Goal: Contribute content: Contribute content

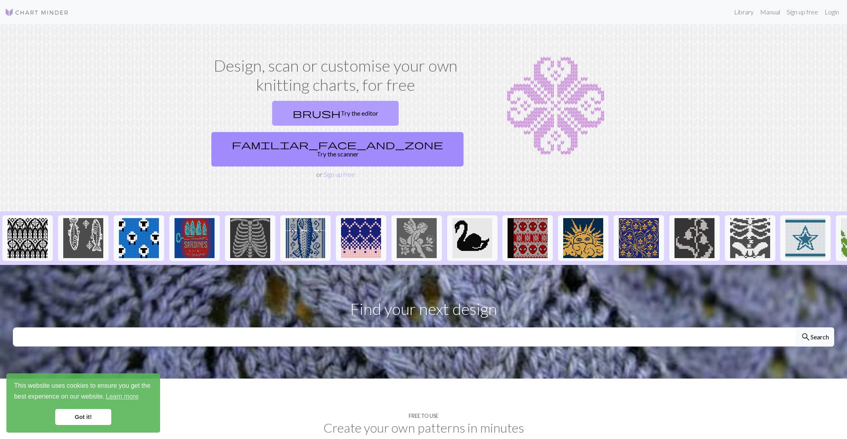
click at [300, 108] on link "brush Try the editor" at bounding box center [335, 113] width 126 height 25
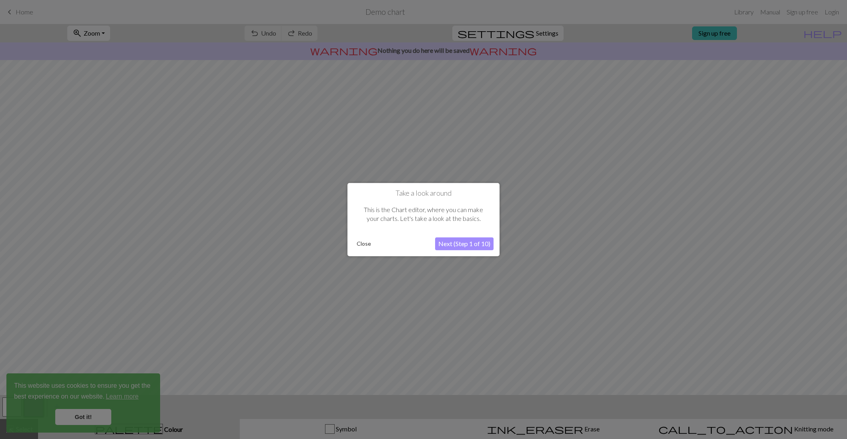
click at [484, 243] on button "Next (Step 1 of 10)" at bounding box center [464, 243] width 58 height 13
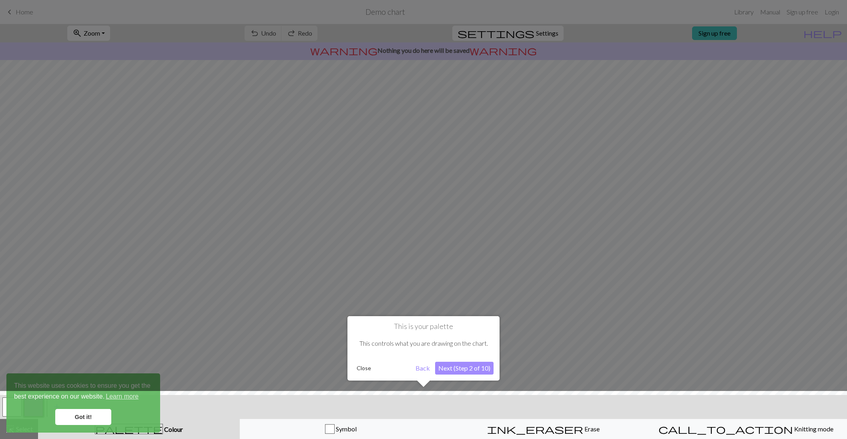
click at [485, 370] on button "Next (Step 2 of 10)" at bounding box center [464, 368] width 58 height 13
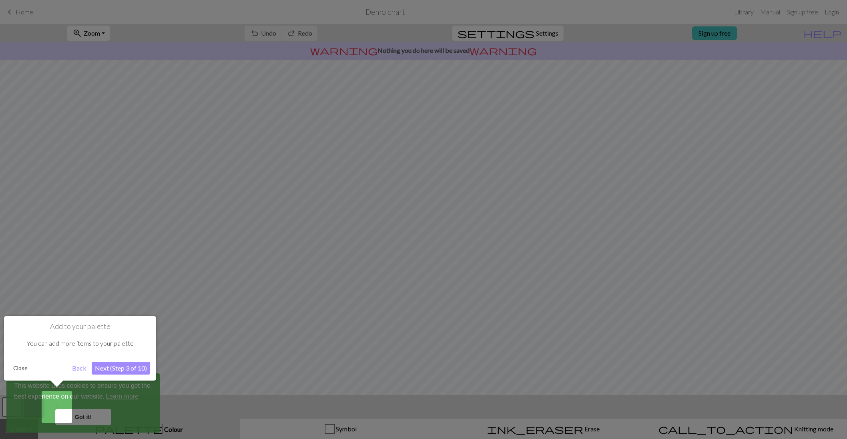
click at [94, 421] on div at bounding box center [423, 219] width 847 height 439
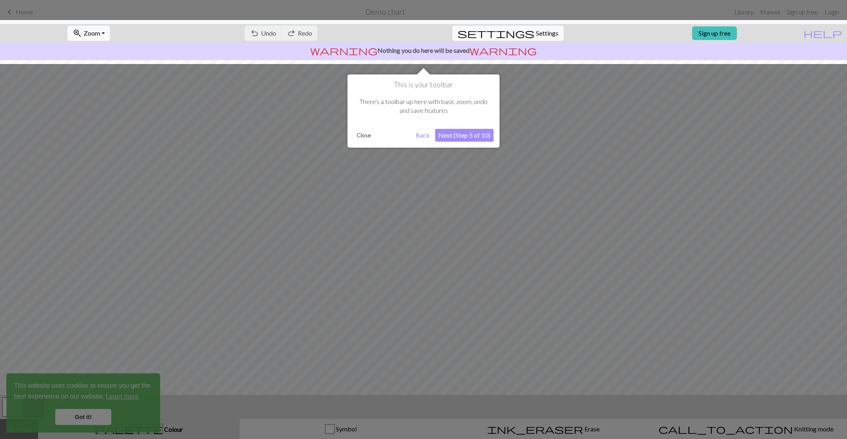
click at [95, 420] on div at bounding box center [423, 219] width 847 height 439
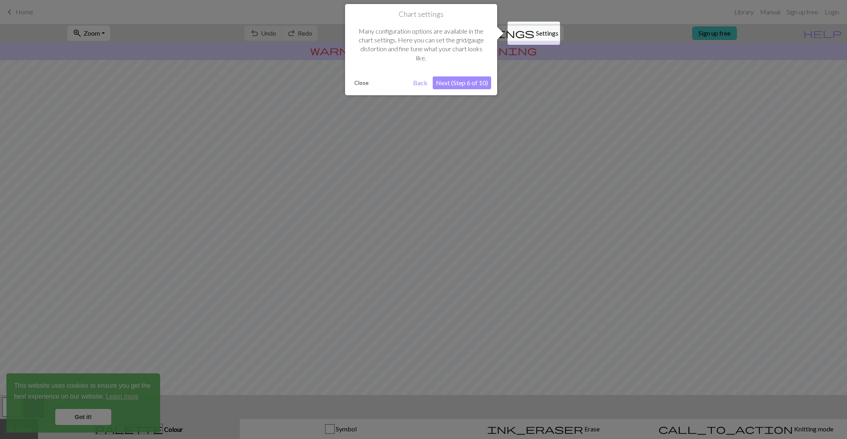
click at [423, 85] on button "Back" at bounding box center [420, 82] width 21 height 13
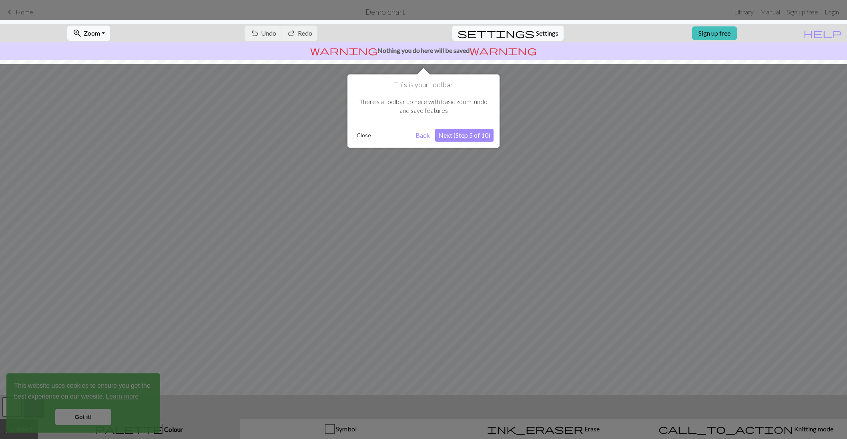
click at [462, 132] on button "Next (Step 5 of 10)" at bounding box center [464, 135] width 58 height 13
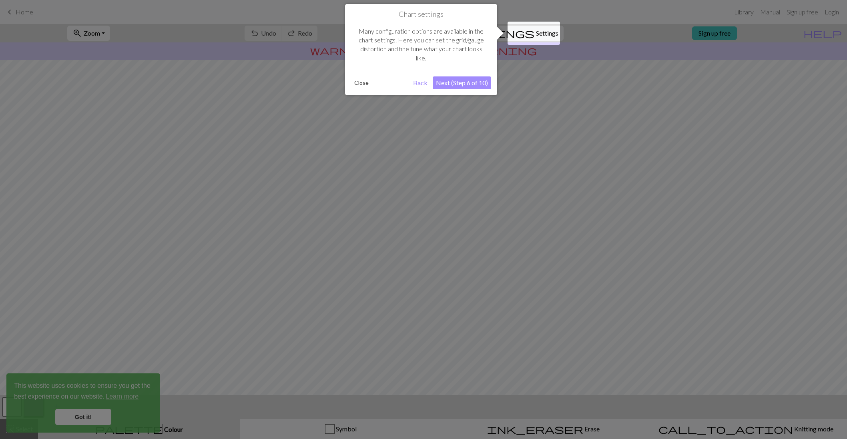
click at [459, 79] on button "Next (Step 6 of 10)" at bounding box center [461, 82] width 58 height 13
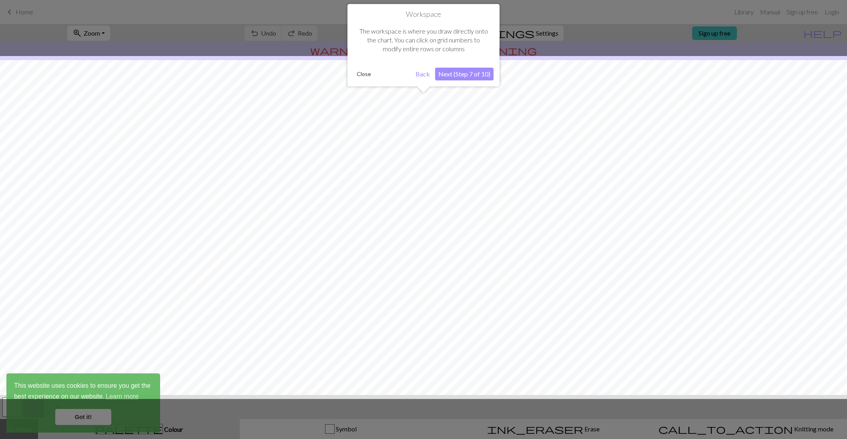
click at [476, 76] on button "Next (Step 7 of 10)" at bounding box center [464, 74] width 58 height 13
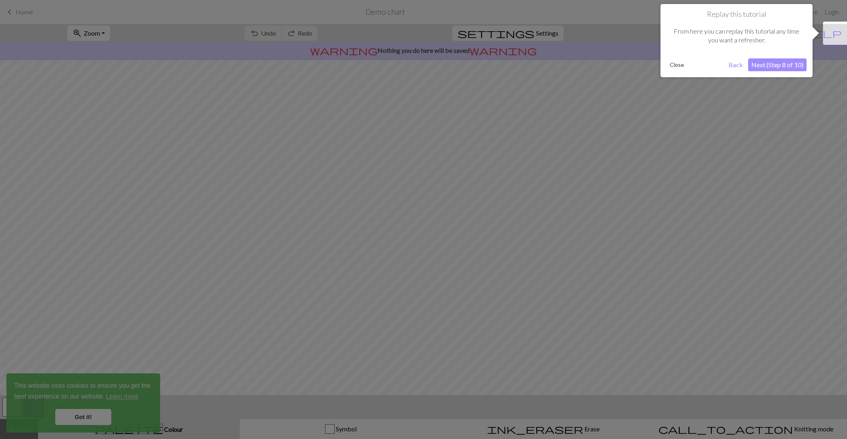
click at [792, 64] on button "Next (Step 8 of 10)" at bounding box center [777, 64] width 58 height 13
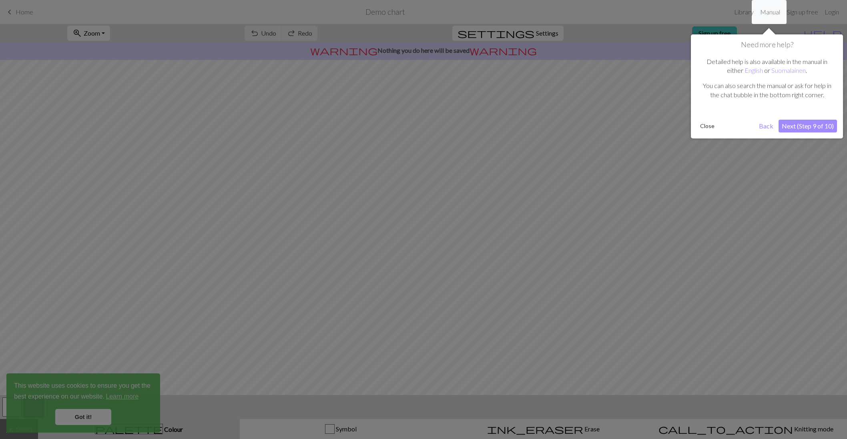
click at [794, 125] on button "Next (Step 9 of 10)" at bounding box center [807, 126] width 58 height 13
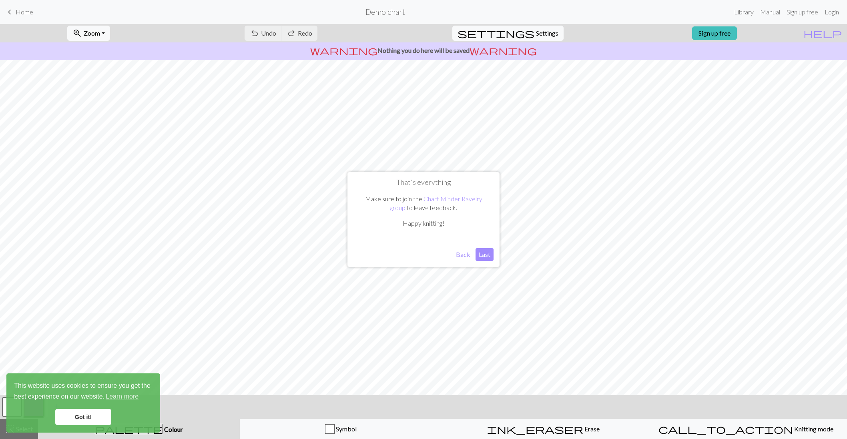
click at [482, 255] on button "Last" at bounding box center [484, 254] width 18 height 13
drag, startPoint x: 77, startPoint y: 415, endPoint x: 133, endPoint y: 400, distance: 57.9
click at [77, 415] on link "Got it!" at bounding box center [83, 417] width 56 height 16
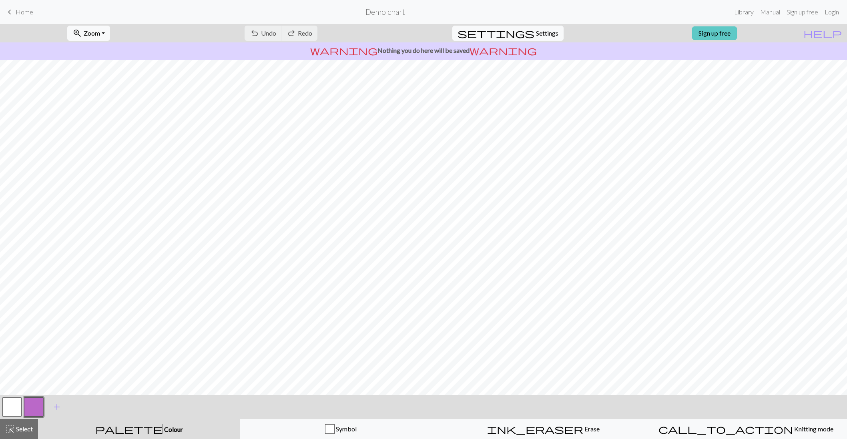
click at [718, 34] on link "Sign up free" at bounding box center [714, 33] width 45 height 14
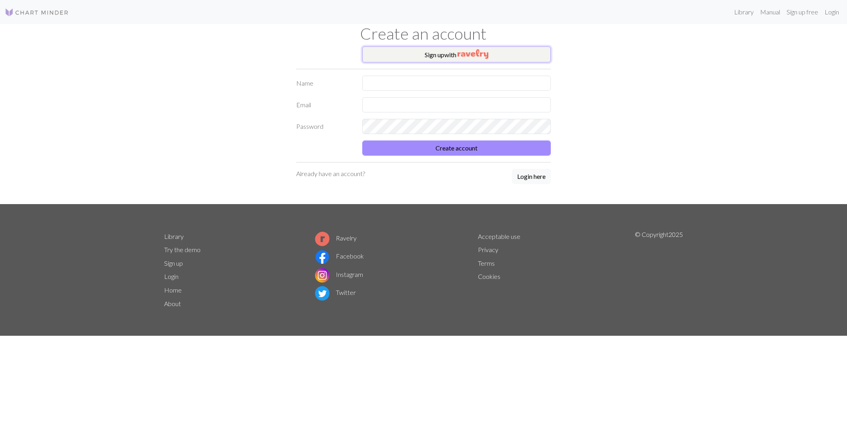
click at [431, 59] on button "Sign up with" at bounding box center [456, 54] width 188 height 16
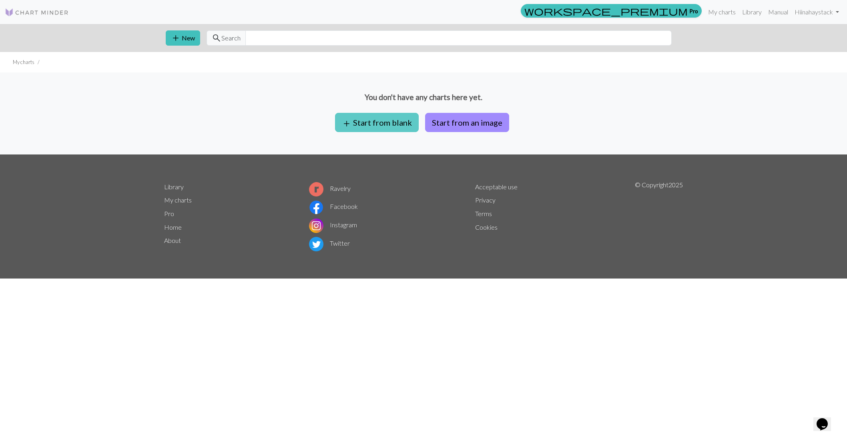
click at [389, 116] on button "add Start from blank" at bounding box center [377, 122] width 84 height 19
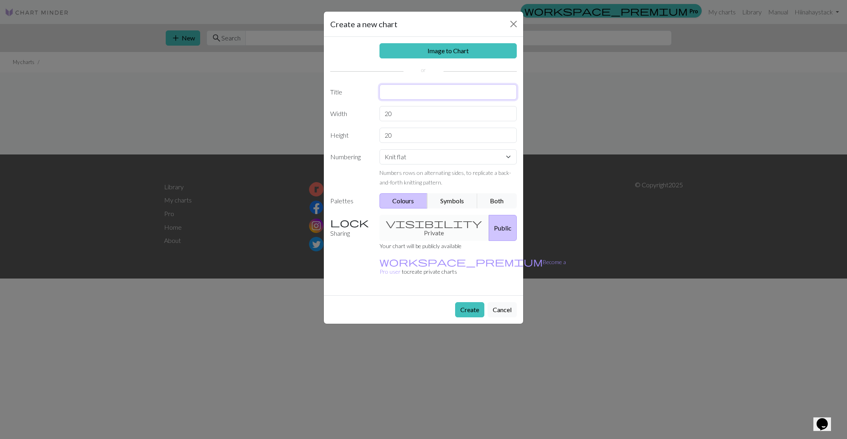
click at [392, 94] on input "text" at bounding box center [448, 91] width 138 height 15
type input "Which way is up scarf"
type input "36"
type input "22"
click at [451, 203] on button "Symbols" at bounding box center [452, 200] width 50 height 15
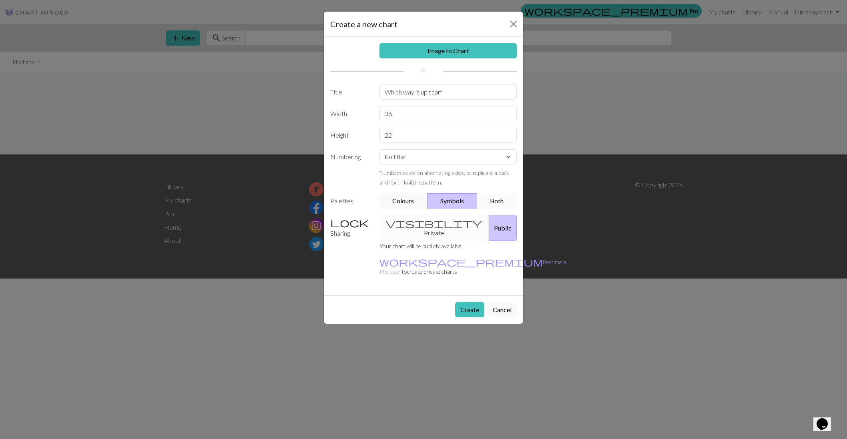
click at [492, 204] on button "Both" at bounding box center [497, 200] width 40 height 15
click at [472, 302] on button "Create" at bounding box center [469, 309] width 29 height 15
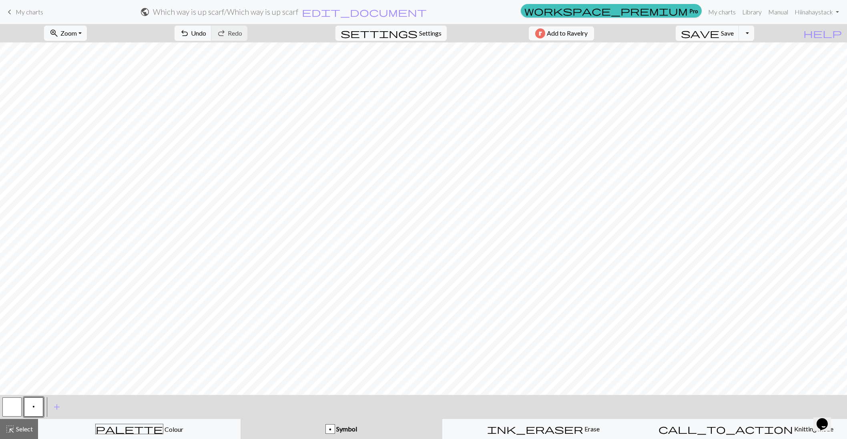
click at [344, 431] on span "Symbol" at bounding box center [346, 429] width 22 height 8
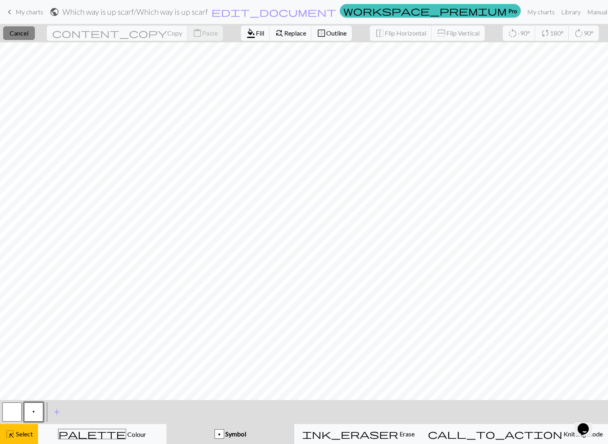
click at [16, 30] on button "close Cancel" at bounding box center [19, 33] width 32 height 14
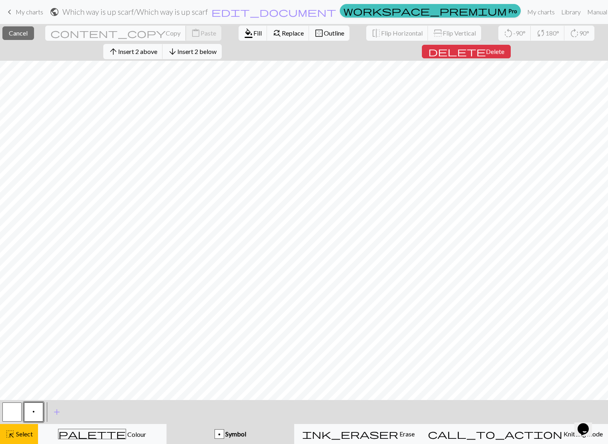
click at [166, 35] on span "Copy" at bounding box center [173, 33] width 15 height 8
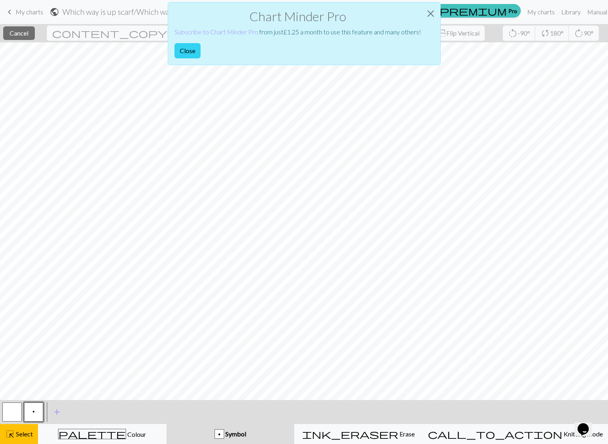
click at [182, 54] on button "Close" at bounding box center [187, 50] width 26 height 15
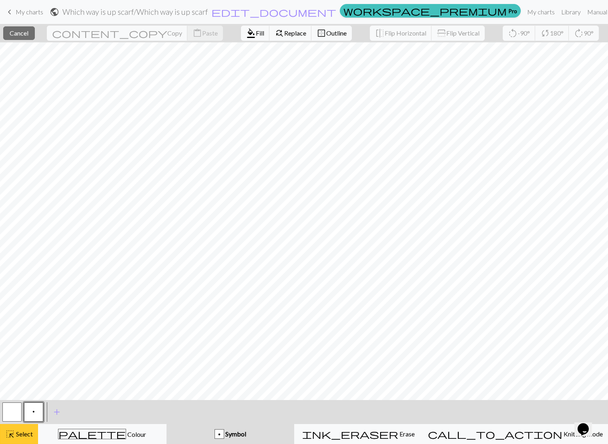
click at [10, 431] on span "highlight_alt" at bounding box center [10, 434] width 10 height 11
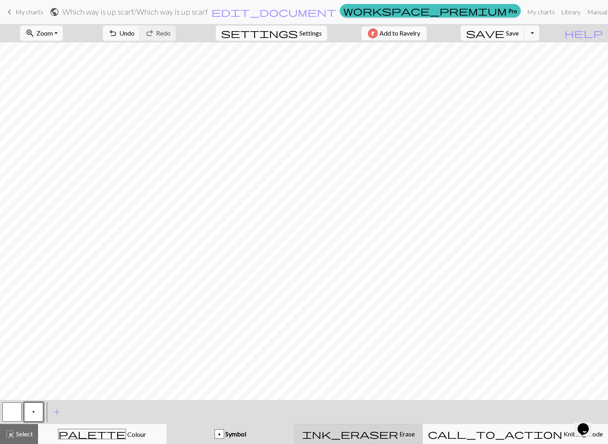
drag, startPoint x: 396, startPoint y: 432, endPoint x: 391, endPoint y: 427, distance: 6.8
click at [398, 432] on span "Erase" at bounding box center [406, 434] width 16 height 8
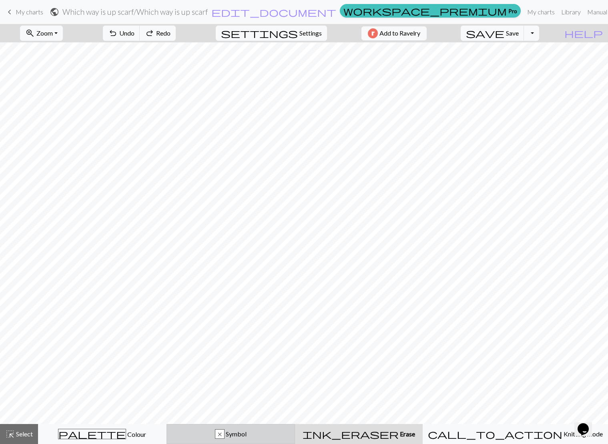
click at [272, 438] on button "x Symbol" at bounding box center [230, 434] width 128 height 20
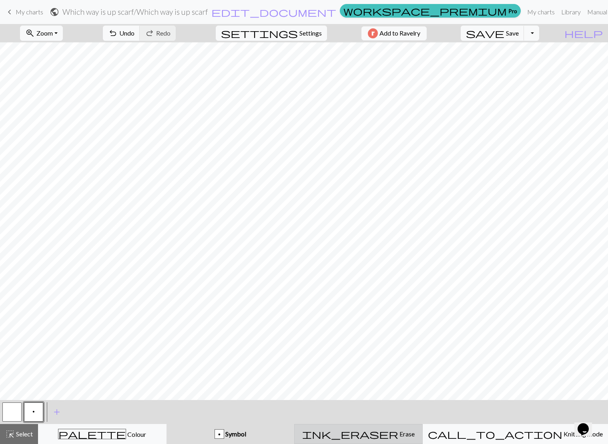
drag, startPoint x: 378, startPoint y: 433, endPoint x: 380, endPoint y: 429, distance: 5.0
click at [378, 432] on div "ink_eraser Erase Erase" at bounding box center [358, 435] width 118 height 10
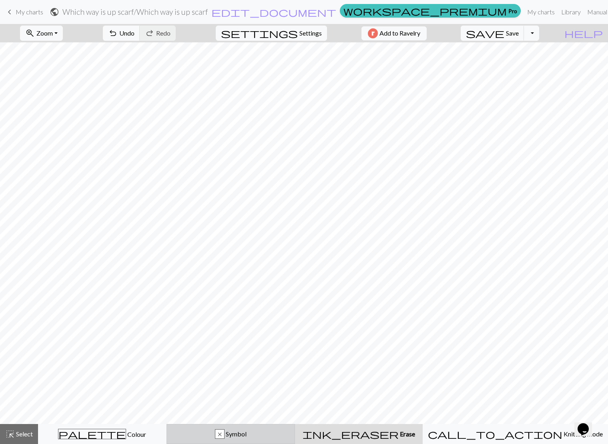
click at [290, 438] on div "x Symbol" at bounding box center [231, 435] width 118 height 10
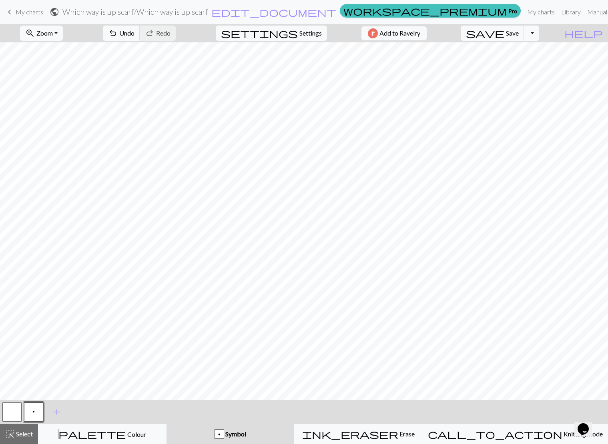
click at [289, 438] on div "p Symbol" at bounding box center [230, 435] width 118 height 10
click at [55, 410] on span "add" at bounding box center [57, 412] width 10 height 11
click at [60, 413] on button "button" at bounding box center [55, 412] width 19 height 19
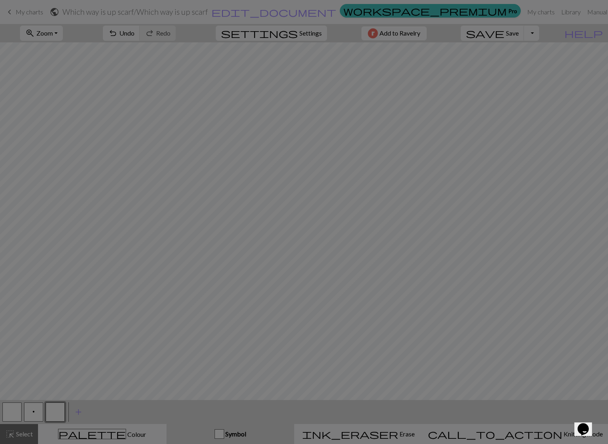
click at [60, 414] on div "Edit symbol Name d f g h j k p s t F H J O P T / | 0 1 2 3 4 5 6 7 8 9 e m n G …" at bounding box center [304, 222] width 608 height 444
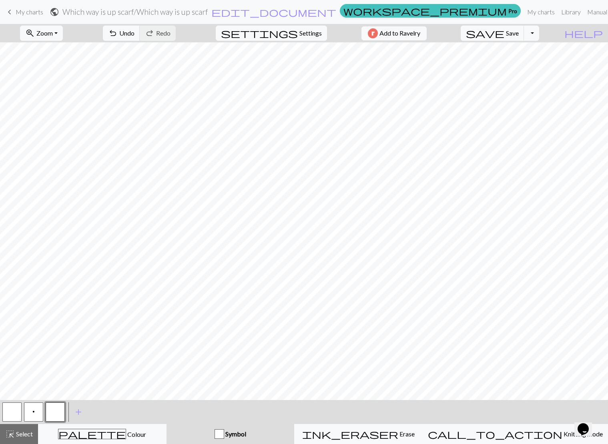
click at [60, 414] on button "button" at bounding box center [55, 412] width 19 height 19
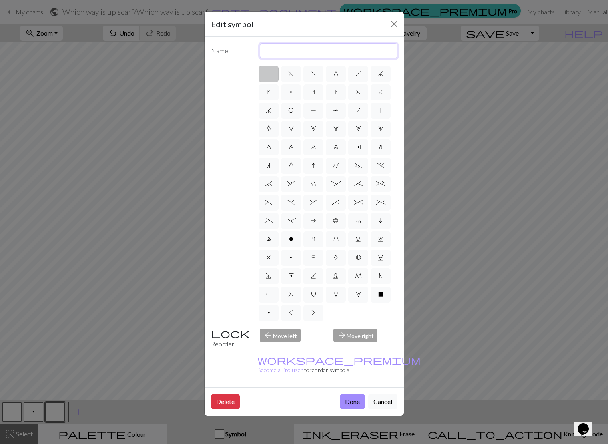
click at [277, 54] on input "text" at bounding box center [329, 50] width 138 height 15
type input "cable"
click at [314, 77] on span "f" at bounding box center [313, 73] width 6 height 6
click at [314, 74] on input "f" at bounding box center [312, 71] width 5 height 5
radio input "true"
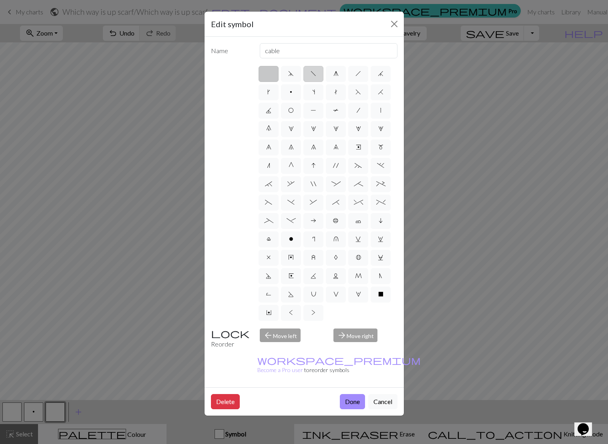
type input "left leaning decrease"
click at [353, 166] on label "~" at bounding box center [358, 166] width 20 height 16
click at [354, 166] on input "~" at bounding box center [356, 163] width 5 height 5
radio input "true"
type input "3+ stitch left twist"
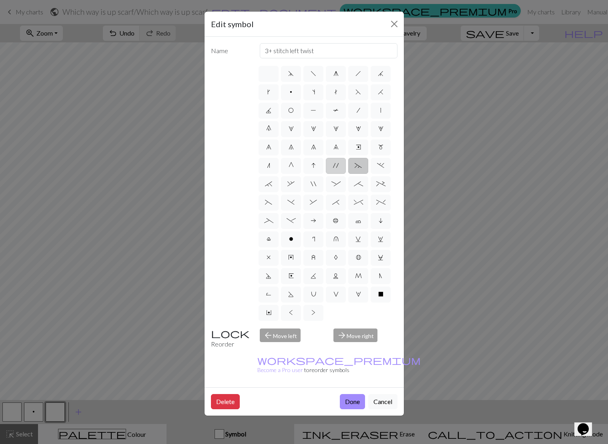
click at [340, 165] on label "'" at bounding box center [336, 166] width 20 height 16
click at [338, 165] on input "'" at bounding box center [335, 163] width 5 height 5
radio input "true"
type input "cable extra"
click at [266, 185] on span "`" at bounding box center [268, 184] width 7 height 6
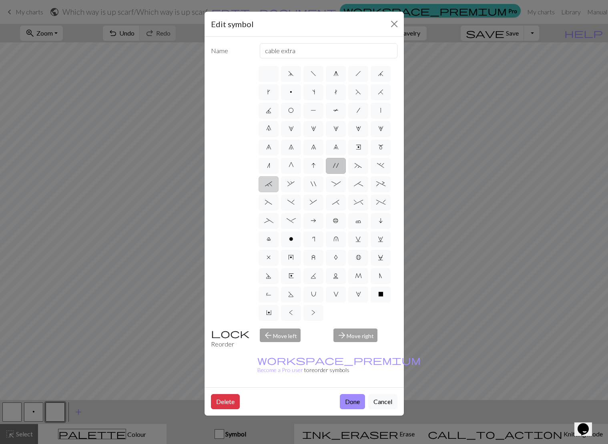
click at [266, 184] on input "`" at bounding box center [267, 181] width 5 height 5
radio input "true"
type input "3+ stitch right twist"
click at [334, 205] on span "*" at bounding box center [335, 202] width 7 height 6
click at [334, 203] on input "*" at bounding box center [334, 200] width 5 height 5
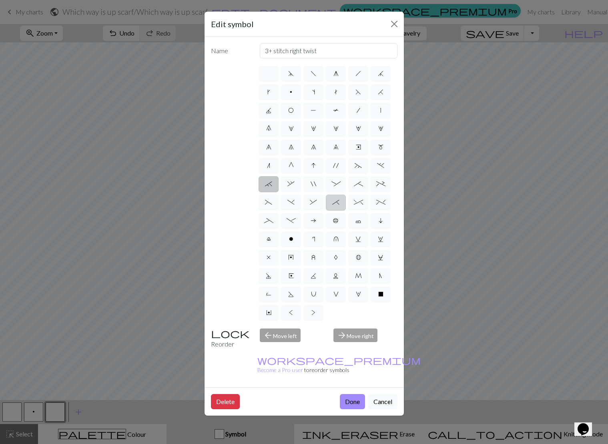
radio input "true"
type input "right part of right 3+ stitch cable, wyib"
click at [356, 203] on span "^" at bounding box center [358, 202] width 9 height 6
click at [356, 203] on input "^" at bounding box center [356, 200] width 5 height 5
radio input "true"
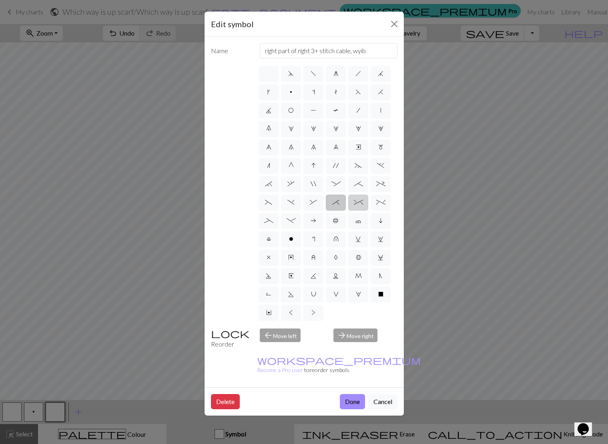
type input "2 stitch right twist cable"
click at [283, 208] on label ")" at bounding box center [291, 203] width 20 height 16
click at [287, 203] on input ")" at bounding box center [289, 200] width 5 height 5
radio input "true"
type input "right part of left 3+ stitch cable, wyif"
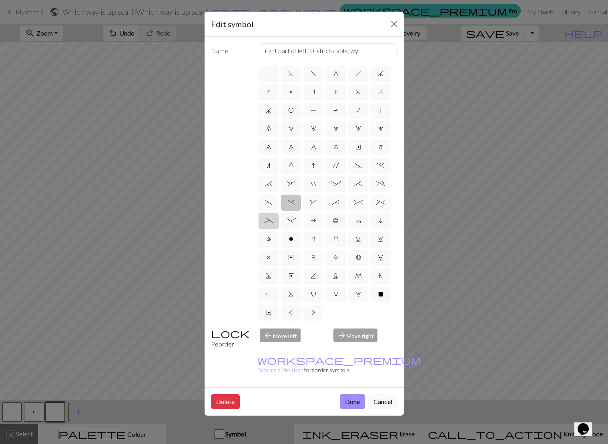
click at [268, 220] on span "_" at bounding box center [268, 221] width 9 height 6
click at [268, 220] on input "_" at bounding box center [266, 218] width 5 height 5
radio input "true"
type input "Left part of left 4+ cable"
click at [278, 220] on label "_" at bounding box center [268, 221] width 20 height 16
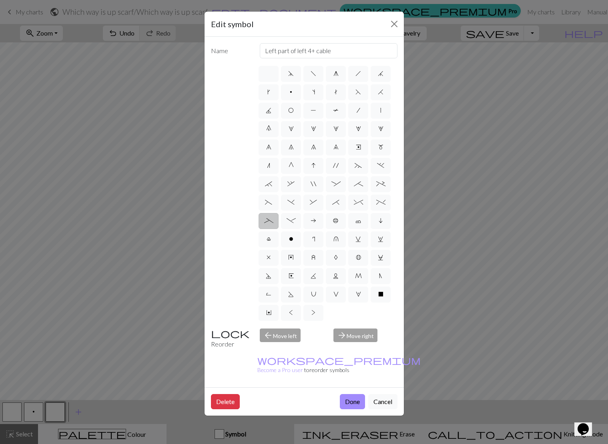
click at [269, 220] on input "_" at bounding box center [266, 218] width 5 height 5
click at [284, 221] on label "-" at bounding box center [291, 221] width 20 height 16
click at [286, 221] on input "-" at bounding box center [288, 218] width 5 height 5
radio input "true"
type input "Right part of left 4+ cable"
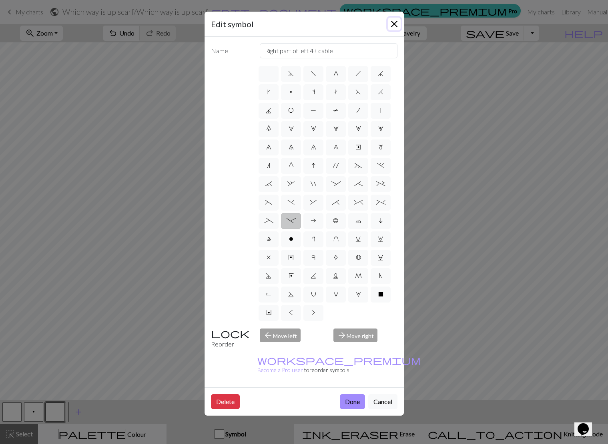
click at [393, 27] on button "Close" at bounding box center [394, 24] width 13 height 13
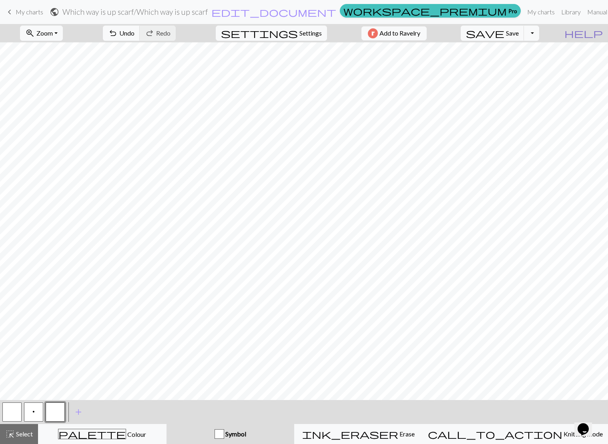
click at [600, 30] on span "help" at bounding box center [583, 33] width 38 height 11
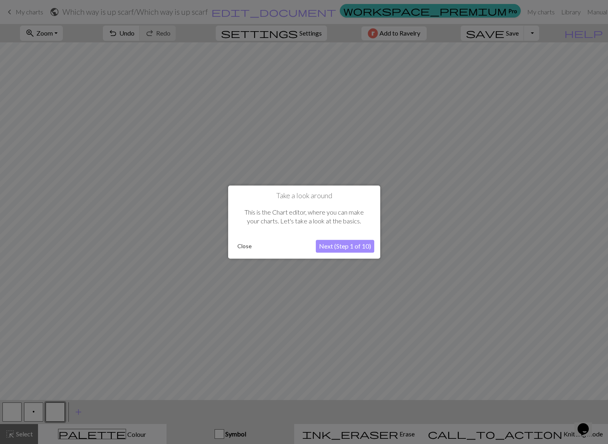
click at [347, 247] on button "Next (Step 1 of 10)" at bounding box center [345, 246] width 58 height 13
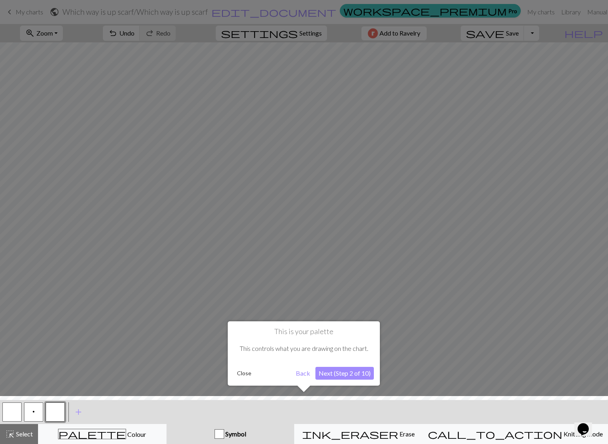
click at [338, 377] on button "Next (Step 2 of 10)" at bounding box center [344, 373] width 58 height 13
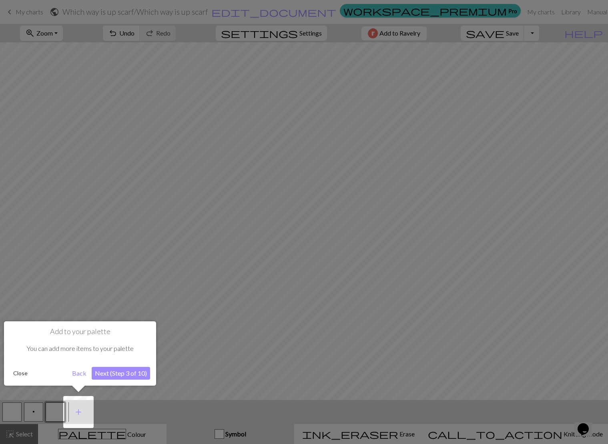
click at [20, 377] on button "Close" at bounding box center [20, 374] width 21 height 12
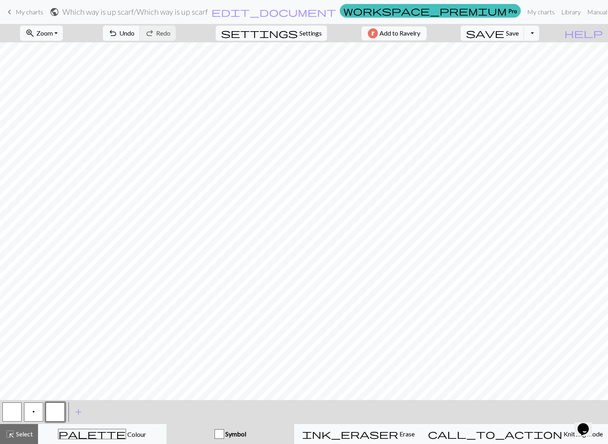
click at [58, 418] on button "button" at bounding box center [55, 412] width 19 height 19
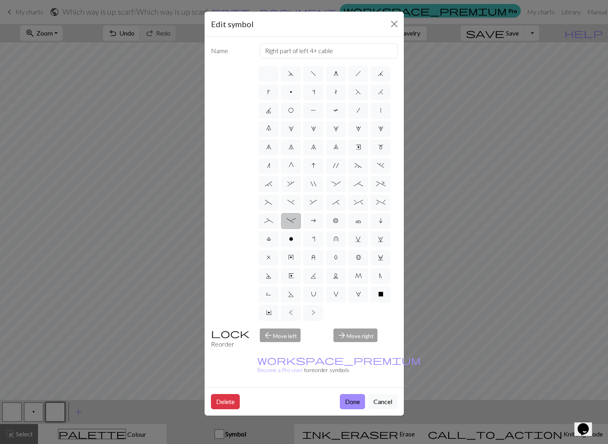
click at [289, 221] on span "-" at bounding box center [290, 221] width 9 height 6
click at [289, 221] on input "-" at bounding box center [288, 218] width 5 height 5
click at [357, 394] on button "Done" at bounding box center [352, 401] width 25 height 15
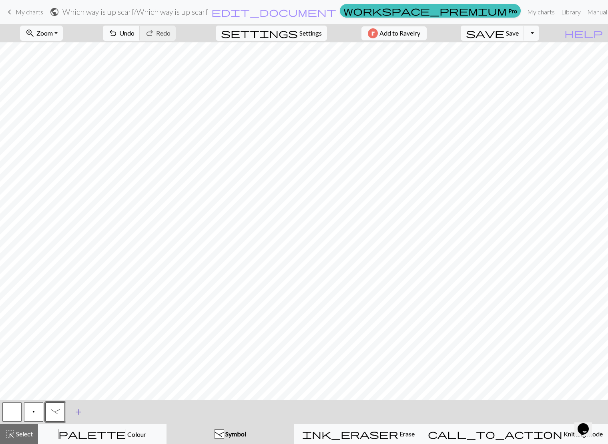
click at [79, 412] on span "add" at bounding box center [79, 412] width 10 height 11
click at [82, 412] on button "button" at bounding box center [76, 412] width 19 height 19
click at [74, 412] on button "button" at bounding box center [76, 412] width 19 height 19
click at [74, 412] on div "Edit symbol Name d f g h j k p s t F H J O P T / | 0 1 2 3 4 5 6 7 8 9 e m n G …" at bounding box center [304, 222] width 608 height 444
click at [81, 413] on button "button" at bounding box center [76, 412] width 19 height 19
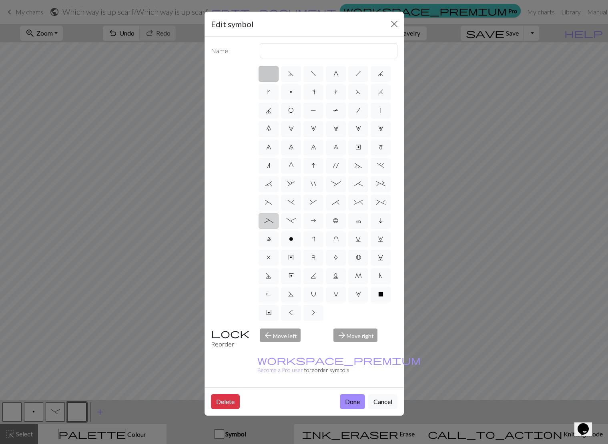
click at [275, 221] on label "_" at bounding box center [268, 221] width 20 height 16
click at [269, 221] on input "_" at bounding box center [266, 218] width 5 height 5
radio input "true"
type input "Left part of left 4+ cable"
click at [355, 394] on button "Done" at bounding box center [352, 401] width 25 height 15
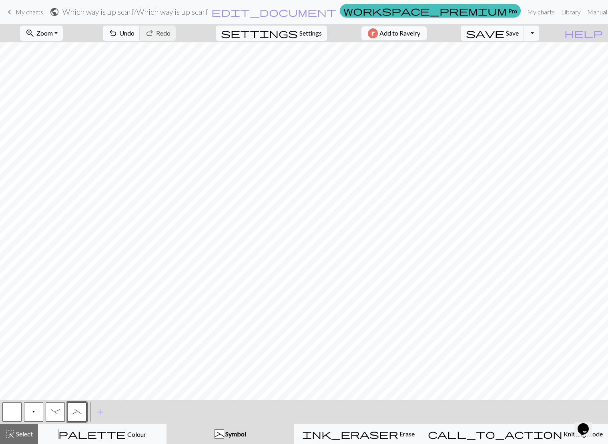
click at [28, 411] on button "p" at bounding box center [33, 412] width 19 height 19
click at [51, 409] on span "-" at bounding box center [55, 412] width 9 height 6
click at [69, 412] on button "_" at bounding box center [76, 412] width 19 height 19
click at [35, 412] on button "p" at bounding box center [33, 412] width 19 height 19
click at [10, 413] on button "button" at bounding box center [11, 412] width 19 height 19
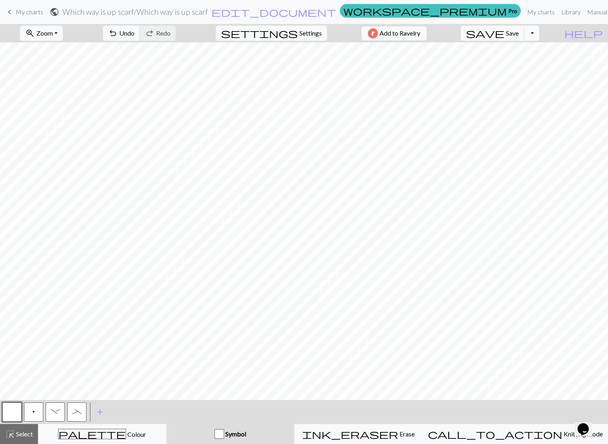
click at [35, 409] on button "p" at bounding box center [33, 412] width 19 height 19
click at [97, 406] on button "add Add a symbol" at bounding box center [100, 412] width 20 height 20
click at [98, 412] on button "button" at bounding box center [98, 412] width 19 height 19
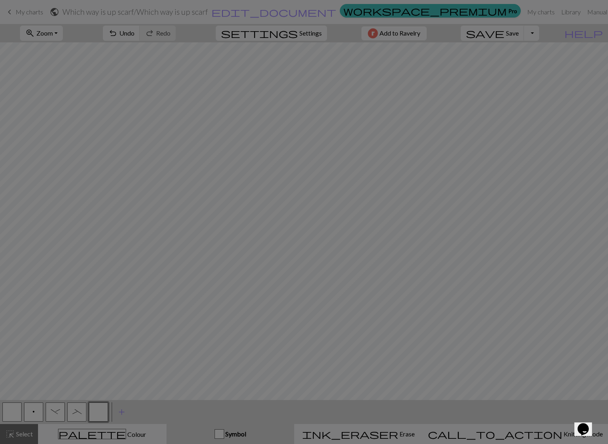
click at [98, 412] on div "Edit symbol Name d f g h j k p s t F H J O P T / | 0 1 2 3 4 5 6 7 8 9 e m n G …" at bounding box center [304, 222] width 608 height 444
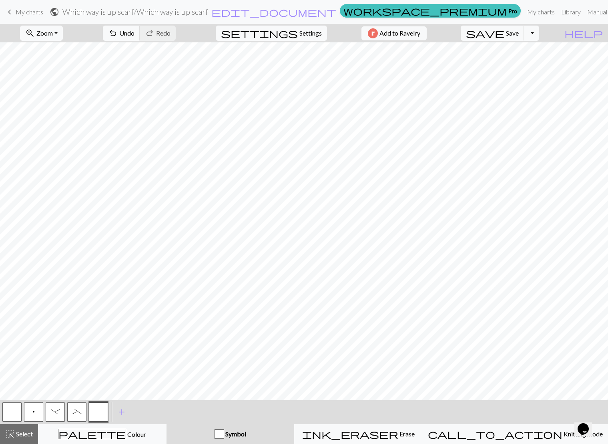
click at [98, 412] on button "button" at bounding box center [98, 412] width 19 height 19
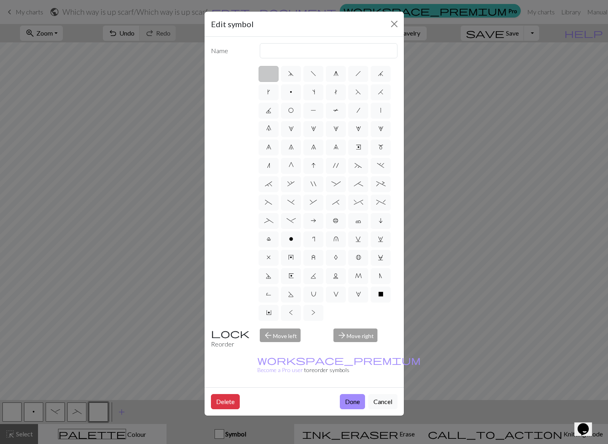
click at [350, 335] on div "arrow_forward Move right" at bounding box center [365, 339] width 74 height 20
click at [288, 254] on span "y" at bounding box center [291, 257] width 6 height 6
click at [288, 254] on input "y" at bounding box center [290, 255] width 5 height 5
radio input "true"
type input "make bobble"
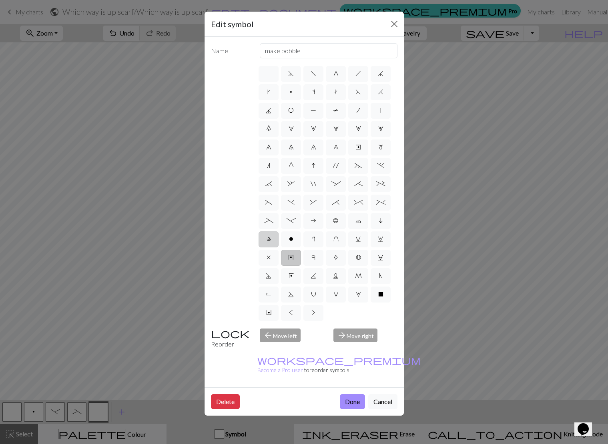
click at [268, 240] on span "l" at bounding box center [268, 239] width 4 height 6
click at [268, 240] on input "l" at bounding box center [268, 236] width 5 height 5
radio input "true"
type input "Twisted stitch"
click at [395, 394] on button "Cancel" at bounding box center [382, 401] width 29 height 15
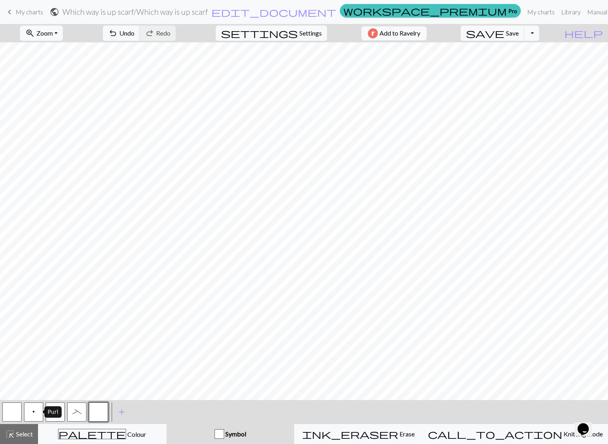
click at [28, 410] on button "p" at bounding box center [33, 412] width 19 height 19
click at [74, 406] on button "_" at bounding box center [76, 412] width 19 height 19
click at [42, 406] on button "p" at bounding box center [33, 412] width 19 height 19
click at [94, 411] on button "button" at bounding box center [98, 412] width 19 height 19
click at [84, 415] on button "_" at bounding box center [76, 412] width 19 height 19
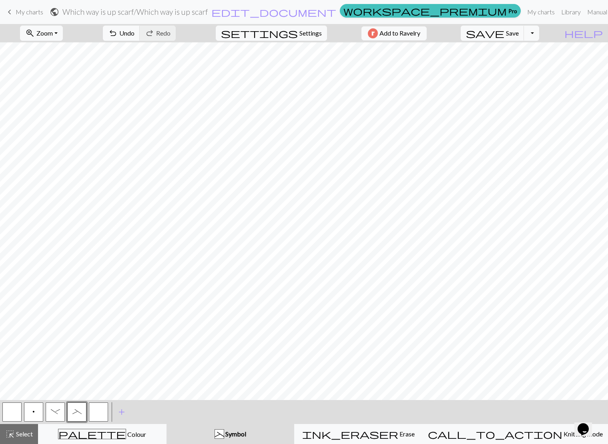
click at [33, 406] on button "p" at bounding box center [33, 412] width 19 height 19
drag, startPoint x: 55, startPoint y: 412, endPoint x: 61, endPoint y: 404, distance: 10.6
click at [55, 412] on span "-" at bounding box center [55, 412] width 9 height 6
click at [84, 409] on button "_" at bounding box center [76, 412] width 19 height 19
click at [32, 412] on button "p" at bounding box center [33, 412] width 19 height 19
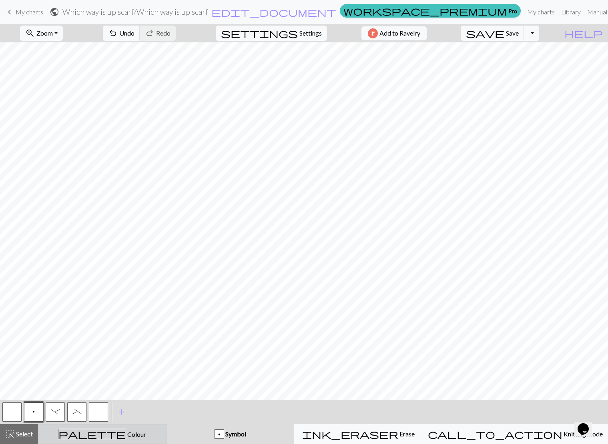
click at [80, 425] on button "palette Colour Colour" at bounding box center [102, 434] width 128 height 20
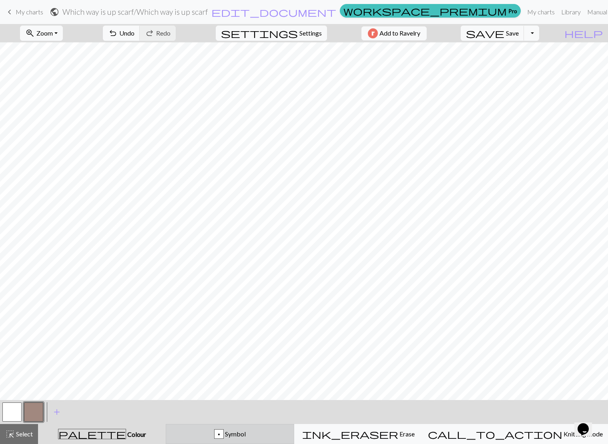
click at [223, 438] on button "p Symbol" at bounding box center [230, 434] width 128 height 20
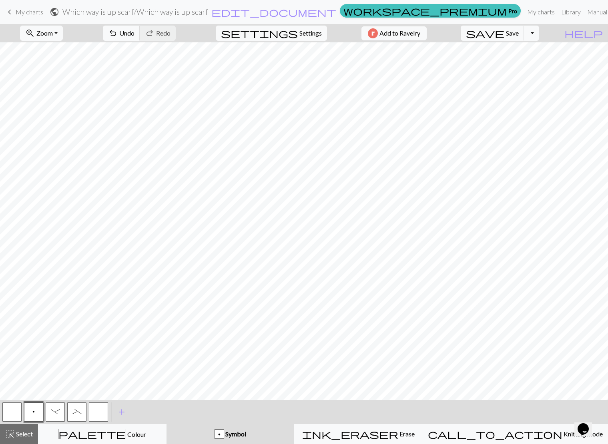
drag, startPoint x: 68, startPoint y: 416, endPoint x: 95, endPoint y: 404, distance: 29.4
click at [69, 416] on button "_" at bounding box center [76, 412] width 19 height 19
click at [99, 409] on button "button" at bounding box center [98, 412] width 19 height 19
drag, startPoint x: 37, startPoint y: 406, endPoint x: 47, endPoint y: 401, distance: 11.3
click at [37, 406] on button "p" at bounding box center [33, 412] width 19 height 19
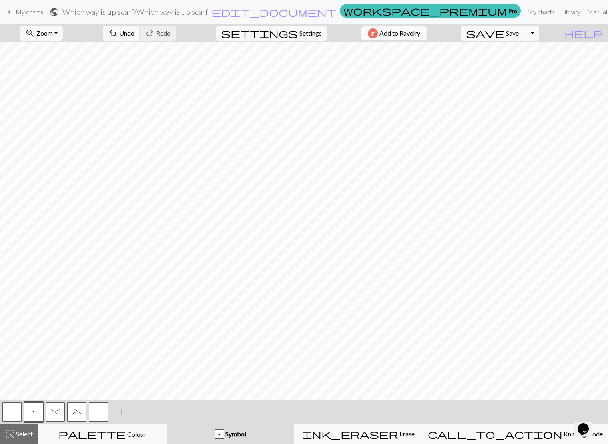
drag, startPoint x: 92, startPoint y: 407, endPoint x: 105, endPoint y: 401, distance: 13.8
click at [92, 407] on button "button" at bounding box center [98, 412] width 19 height 19
drag, startPoint x: 29, startPoint y: 412, endPoint x: 38, endPoint y: 409, distance: 8.9
click at [30, 411] on button "p" at bounding box center [33, 412] width 19 height 19
click at [106, 408] on button "button" at bounding box center [98, 412] width 19 height 19
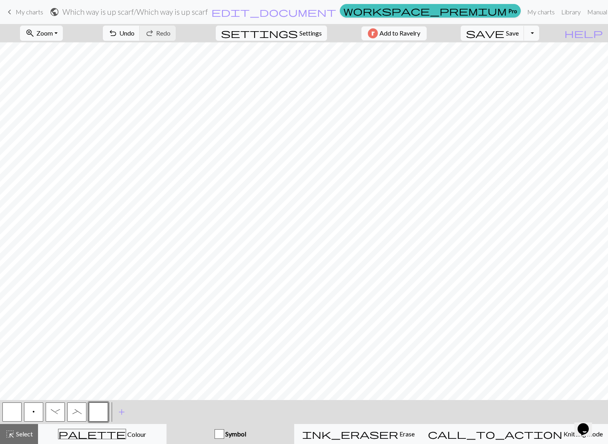
drag, startPoint x: 38, startPoint y: 410, endPoint x: 46, endPoint y: 401, distance: 12.5
click at [38, 410] on button "p" at bounding box center [33, 412] width 19 height 19
drag, startPoint x: 103, startPoint y: 413, endPoint x: 107, endPoint y: 408, distance: 6.8
click at [104, 412] on button "button" at bounding box center [98, 412] width 19 height 19
click at [79, 411] on span "_" at bounding box center [76, 412] width 9 height 6
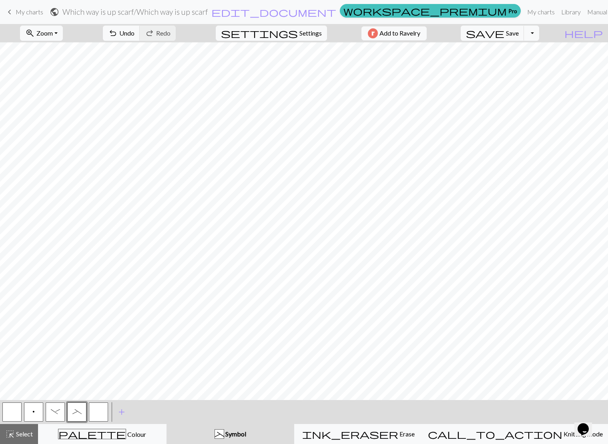
click at [57, 408] on button "-" at bounding box center [55, 412] width 19 height 19
drag, startPoint x: 76, startPoint y: 415, endPoint x: 80, endPoint y: 412, distance: 4.9
click at [77, 414] on span "_" at bounding box center [76, 412] width 9 height 6
drag, startPoint x: 99, startPoint y: 409, endPoint x: 105, endPoint y: 402, distance: 9.1
click at [99, 409] on button "button" at bounding box center [98, 412] width 19 height 19
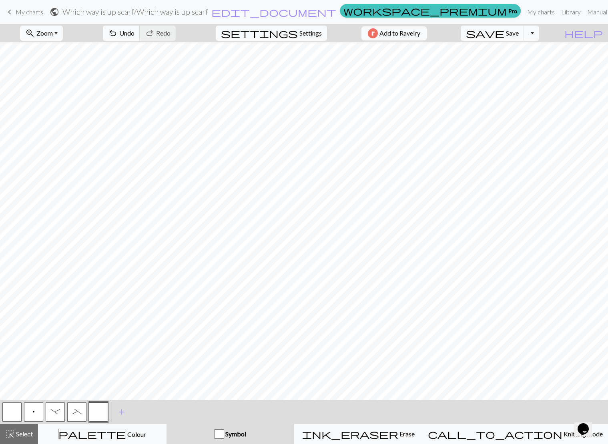
drag, startPoint x: 36, startPoint y: 411, endPoint x: 47, endPoint y: 406, distance: 12.0
click at [36, 411] on button "p" at bounding box center [33, 412] width 19 height 19
drag, startPoint x: 98, startPoint y: 416, endPoint x: 112, endPoint y: 405, distance: 17.7
click at [100, 414] on button "button" at bounding box center [98, 412] width 19 height 19
drag, startPoint x: 34, startPoint y: 411, endPoint x: 44, endPoint y: 403, distance: 13.1
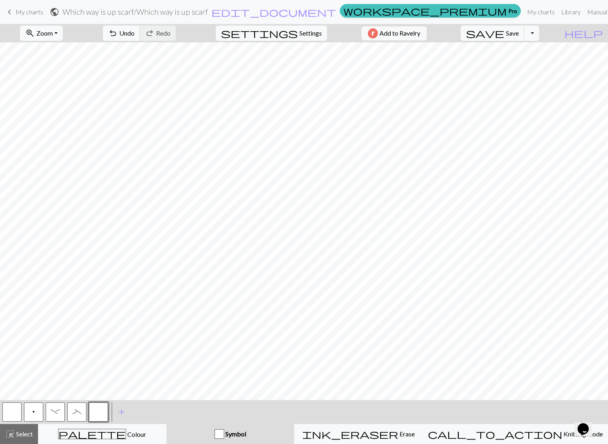
click at [35, 410] on button "p" at bounding box center [33, 412] width 19 height 19
drag, startPoint x: 95, startPoint y: 407, endPoint x: 99, endPoint y: 404, distance: 4.6
click at [95, 407] on button "button" at bounding box center [98, 412] width 19 height 19
click at [35, 408] on button "p" at bounding box center [33, 412] width 19 height 19
drag, startPoint x: 91, startPoint y: 415, endPoint x: 94, endPoint y: 408, distance: 7.6
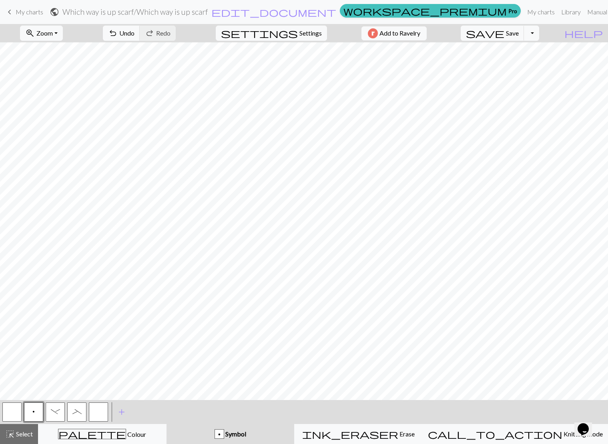
click at [94, 408] on button "button" at bounding box center [98, 412] width 19 height 19
click at [38, 414] on button "p" at bounding box center [33, 412] width 19 height 19
click at [100, 410] on button "button" at bounding box center [98, 412] width 19 height 19
click at [34, 409] on span "p" at bounding box center [33, 412] width 2 height 6
drag, startPoint x: 103, startPoint y: 416, endPoint x: 130, endPoint y: 413, distance: 27.0
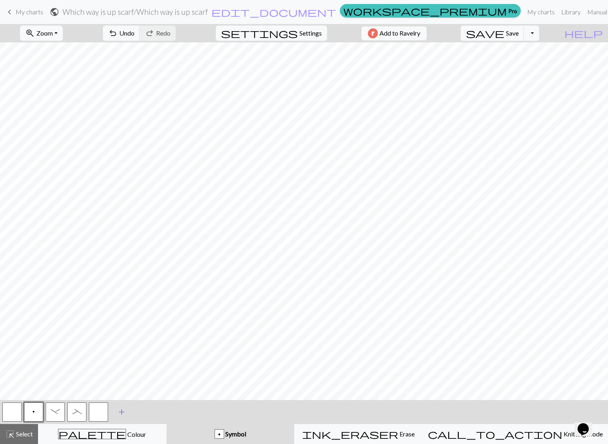
click at [103, 416] on button "button" at bounding box center [98, 412] width 19 height 19
click at [36, 418] on button "p" at bounding box center [33, 412] width 19 height 19
drag, startPoint x: 102, startPoint y: 418, endPoint x: 137, endPoint y: 404, distance: 37.4
click at [102, 418] on button "button" at bounding box center [98, 412] width 19 height 19
drag, startPoint x: 32, startPoint y: 412, endPoint x: 52, endPoint y: 403, distance: 22.2
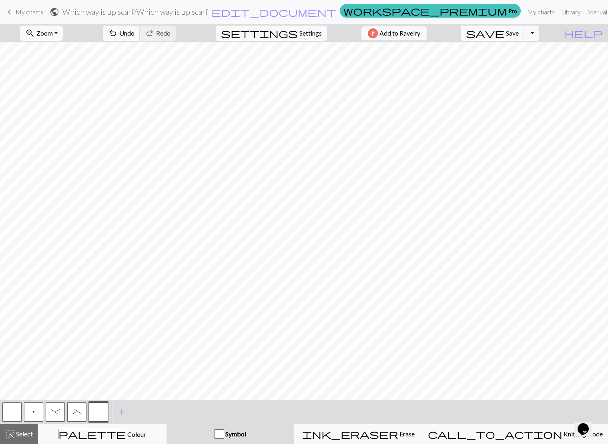
click at [32, 412] on span "p" at bounding box center [33, 412] width 2 height 6
click at [95, 411] on button "button" at bounding box center [98, 412] width 19 height 19
click at [27, 410] on button "p" at bounding box center [33, 412] width 19 height 19
click at [94, 421] on button "button" at bounding box center [98, 412] width 19 height 19
drag, startPoint x: 36, startPoint y: 410, endPoint x: 44, endPoint y: 401, distance: 11.9
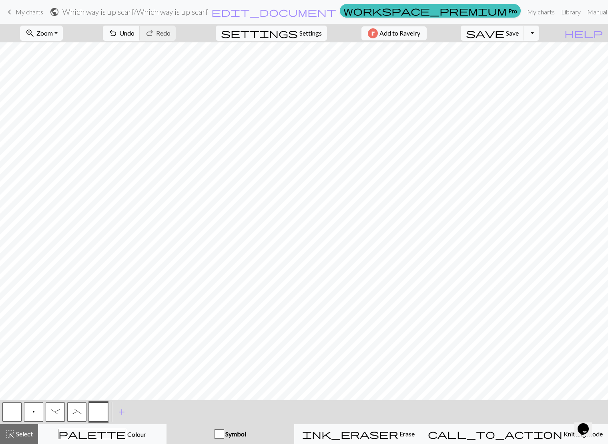
click at [36, 409] on button "p" at bounding box center [33, 412] width 19 height 19
click at [87, 421] on div "_" at bounding box center [77, 413] width 22 height 22
drag, startPoint x: 95, startPoint y: 413, endPoint x: 96, endPoint y: 403, distance: 10.5
click at [96, 412] on button "button" at bounding box center [98, 412] width 19 height 19
drag, startPoint x: 32, startPoint y: 410, endPoint x: 38, endPoint y: 412, distance: 6.5
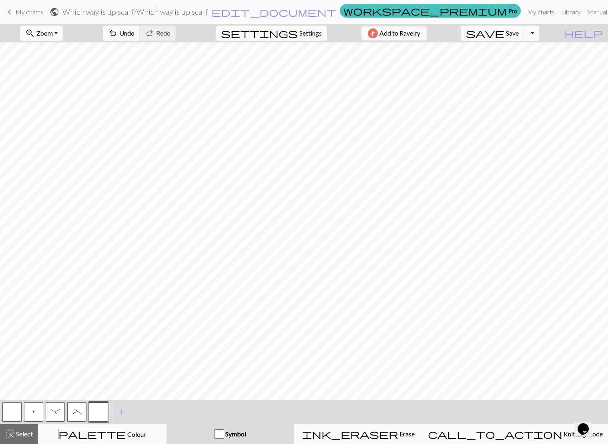
click at [32, 410] on button "p" at bounding box center [33, 412] width 19 height 19
drag, startPoint x: 96, startPoint y: 407, endPoint x: 98, endPoint y: 402, distance: 5.4
click at [96, 406] on button "button" at bounding box center [98, 412] width 19 height 19
drag, startPoint x: 33, startPoint y: 411, endPoint x: 43, endPoint y: 403, distance: 12.5
click at [34, 410] on span "p" at bounding box center [33, 412] width 2 height 6
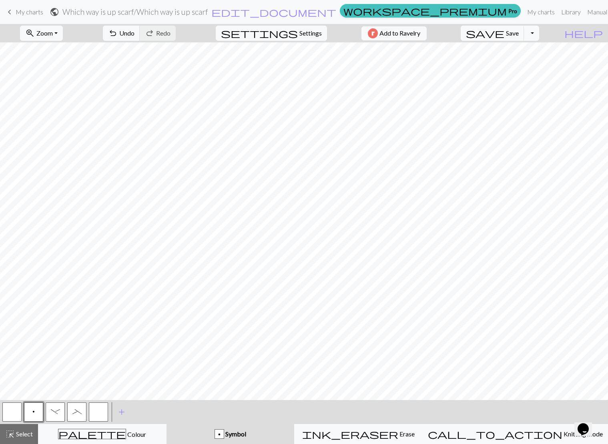
drag, startPoint x: 99, startPoint y: 408, endPoint x: 104, endPoint y: 401, distance: 8.2
click at [100, 407] on button "button" at bounding box center [98, 412] width 19 height 19
drag, startPoint x: 30, startPoint y: 416, endPoint x: 39, endPoint y: 407, distance: 12.2
click at [32, 414] on button "p" at bounding box center [33, 412] width 19 height 19
drag, startPoint x: 100, startPoint y: 409, endPoint x: 101, endPoint y: 403, distance: 6.1
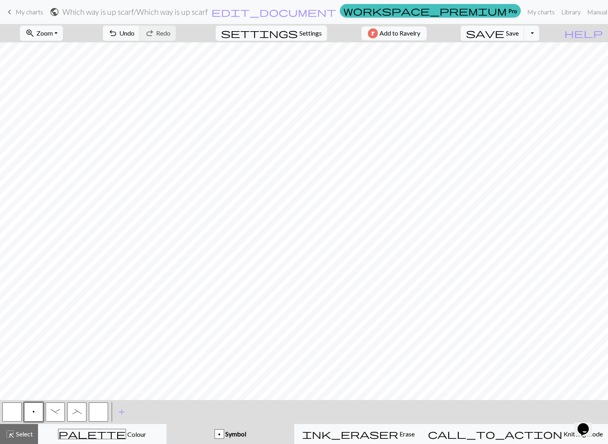
click at [100, 409] on button "button" at bounding box center [98, 412] width 19 height 19
drag, startPoint x: 33, startPoint y: 407, endPoint x: 42, endPoint y: 400, distance: 11.2
click at [33, 407] on button "p" at bounding box center [33, 412] width 19 height 19
drag, startPoint x: 96, startPoint y: 412, endPoint x: 99, endPoint y: 405, distance: 7.7
click at [99, 405] on button "button" at bounding box center [98, 412] width 19 height 19
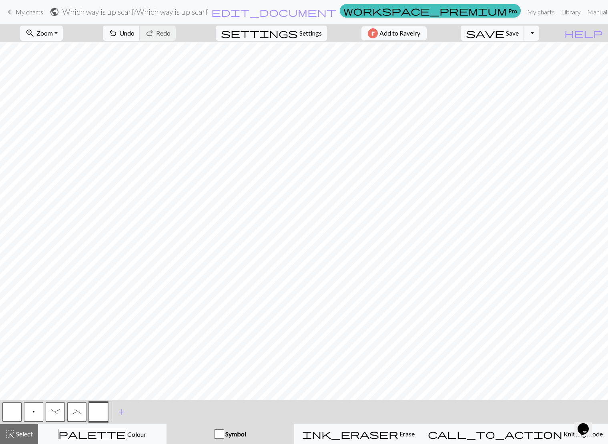
drag, startPoint x: 32, startPoint y: 413, endPoint x: 42, endPoint y: 406, distance: 12.3
click at [34, 411] on button "p" at bounding box center [33, 412] width 19 height 19
drag, startPoint x: 94, startPoint y: 408, endPoint x: 100, endPoint y: 402, distance: 8.8
click at [96, 406] on button "button" at bounding box center [98, 412] width 19 height 19
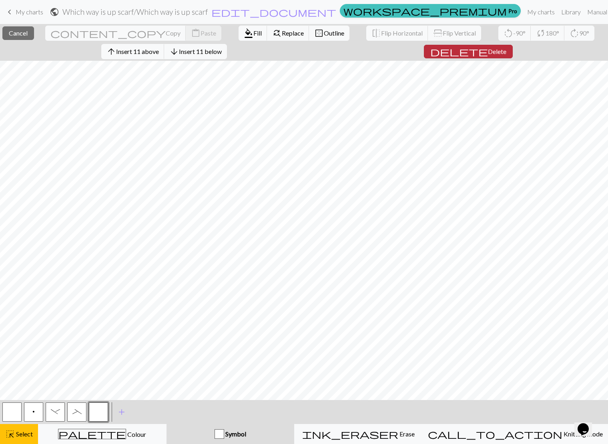
click at [488, 49] on span "Delete" at bounding box center [497, 52] width 18 height 8
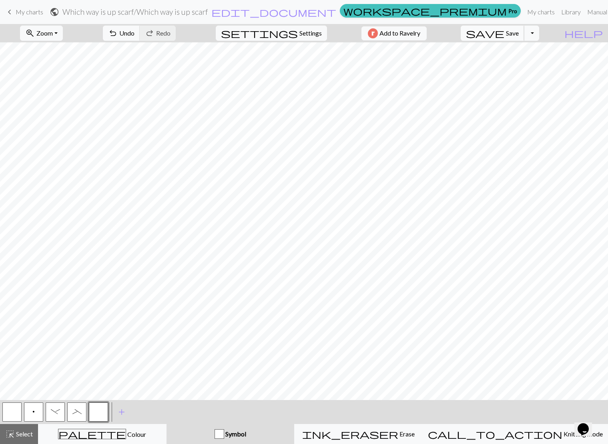
click at [504, 32] on span "save" at bounding box center [485, 33] width 38 height 11
click at [539, 39] on button "Toggle Dropdown" at bounding box center [531, 33] width 15 height 15
click at [538, 66] on button "save_alt Download" at bounding box center [472, 63] width 132 height 13
click at [558, 12] on link "Library" at bounding box center [571, 12] width 26 height 16
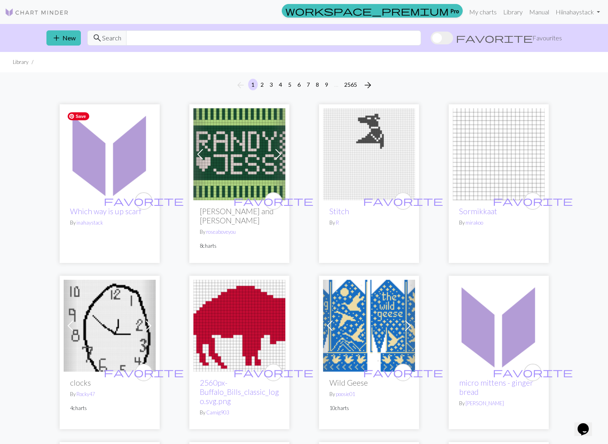
click at [122, 166] on img at bounding box center [110, 154] width 92 height 92
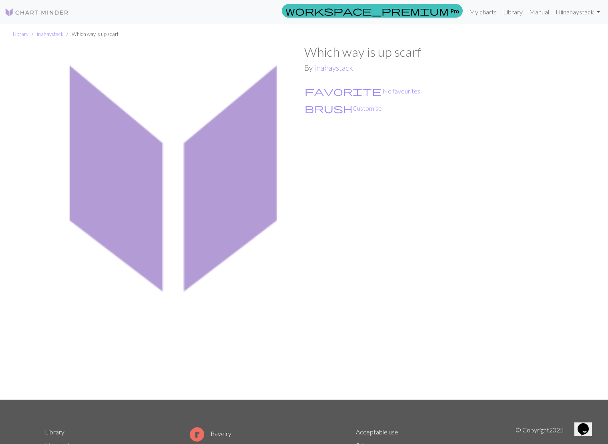
click at [393, 51] on h1 "Which way is up scarf" at bounding box center [433, 51] width 259 height 15
click at [489, 15] on link "My charts" at bounding box center [483, 12] width 34 height 16
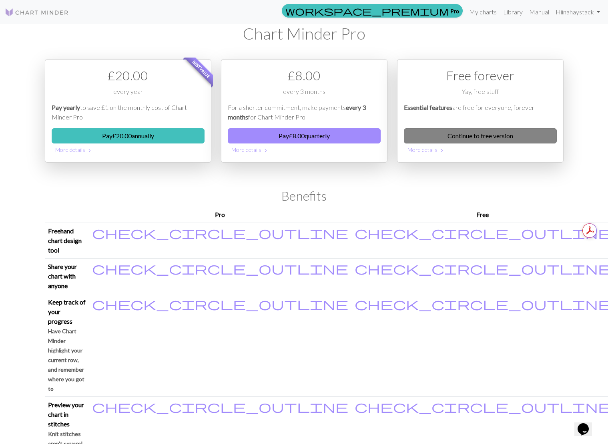
click at [502, 134] on link "Continue to free version" at bounding box center [480, 135] width 153 height 15
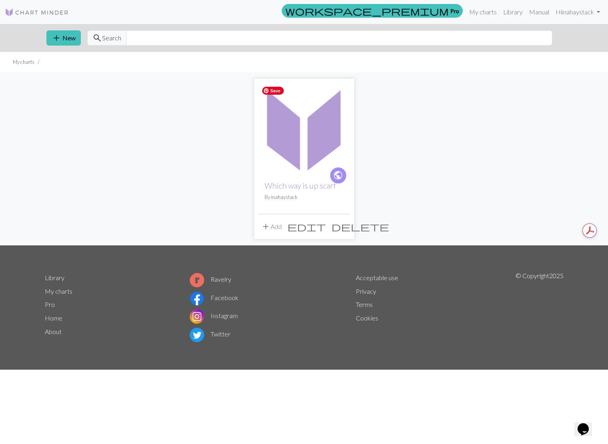
click at [290, 145] on img at bounding box center [304, 129] width 92 height 92
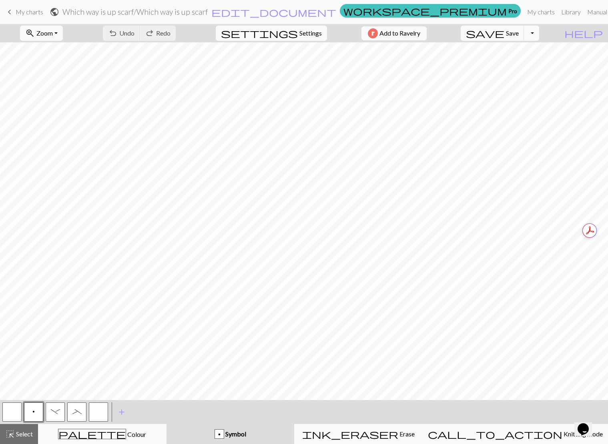
click at [539, 33] on button "Toggle Dropdown" at bounding box center [531, 33] width 15 height 15
click at [537, 64] on button "save_alt Download" at bounding box center [472, 63] width 132 height 13
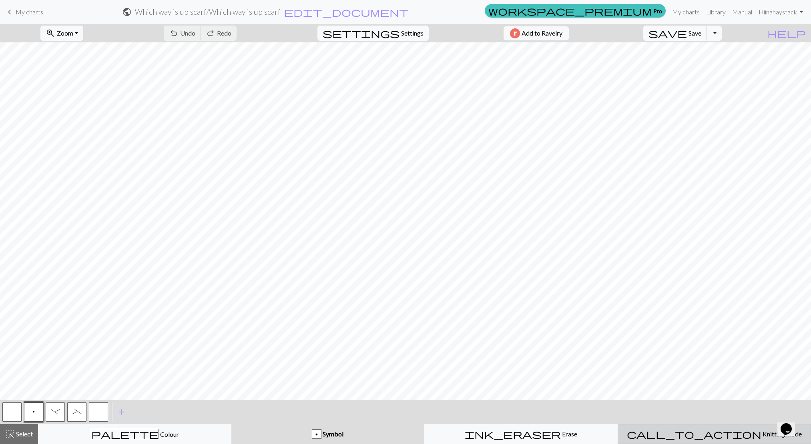
click at [744, 438] on div "call_to_action Knitting mode Knitting mode" at bounding box center [713, 435] width 183 height 10
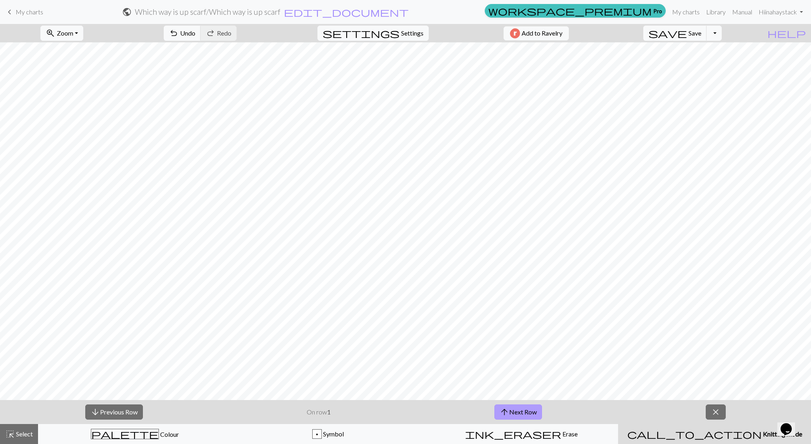
click at [533, 411] on button "arrow_upward Next Row" at bounding box center [518, 412] width 48 height 15
click at [532, 413] on button "arrow_upward Next Row" at bounding box center [518, 412] width 48 height 15
click at [714, 415] on span "close" at bounding box center [716, 412] width 10 height 11
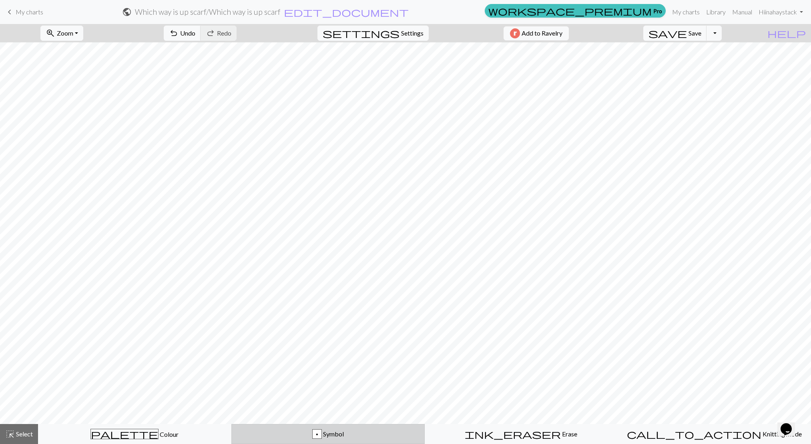
click at [326, 435] on span "Symbol" at bounding box center [333, 434] width 22 height 8
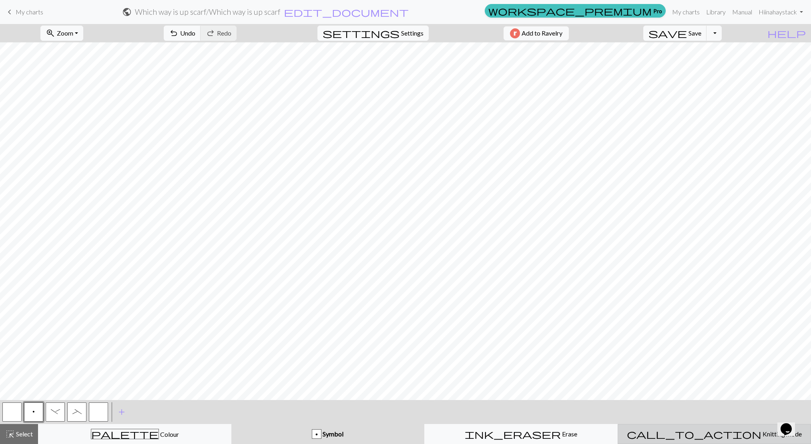
click at [761, 432] on span "Knitting mode" at bounding box center [781, 434] width 40 height 8
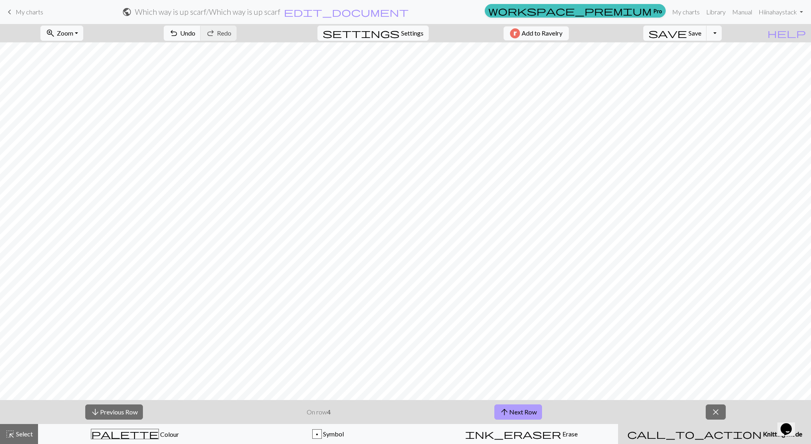
click at [525, 408] on button "arrow_upward Next Row" at bounding box center [518, 412] width 48 height 15
click at [530, 408] on button "arrow_upward Next Row" at bounding box center [518, 412] width 48 height 15
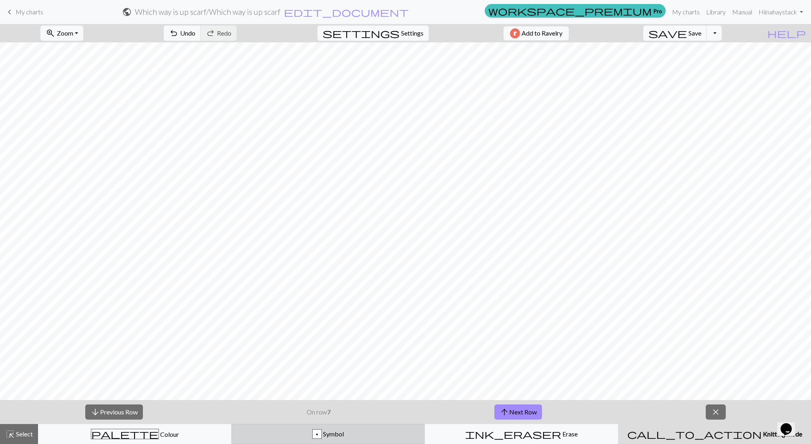
click at [328, 434] on span "Symbol" at bounding box center [333, 434] width 22 height 8
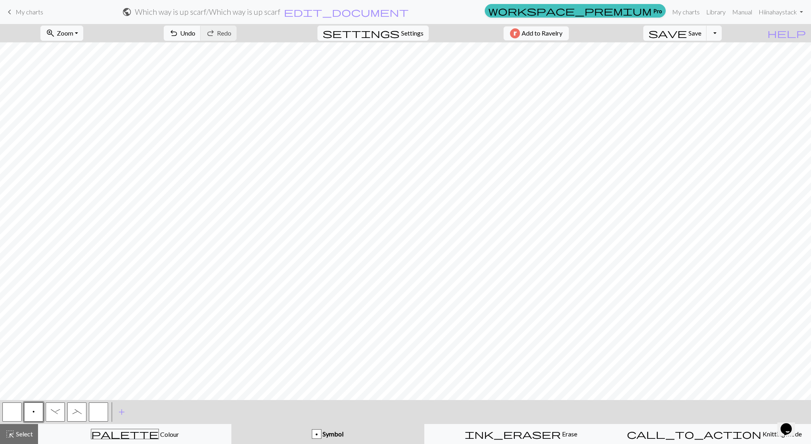
click at [34, 410] on span "p" at bounding box center [33, 412] width 2 height 6
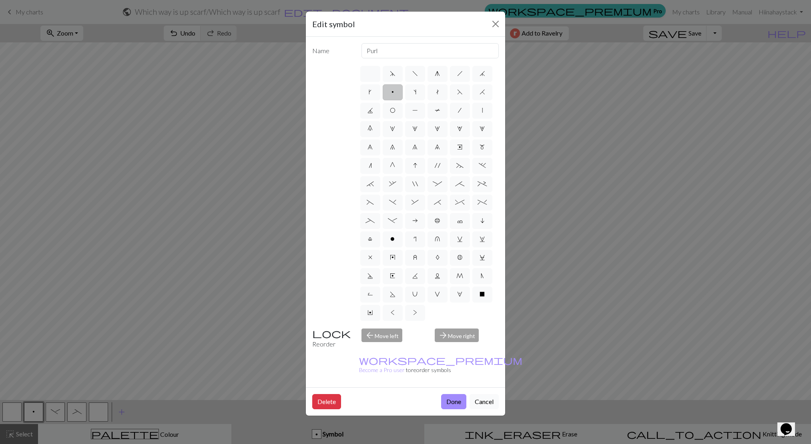
click at [485, 394] on button "Cancel" at bounding box center [483, 401] width 29 height 15
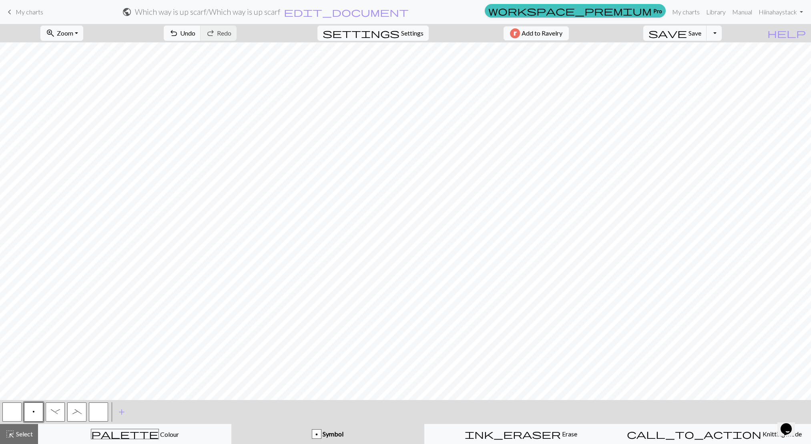
click at [87, 415] on div "_" at bounding box center [77, 413] width 22 height 22
click at [95, 414] on button "button" at bounding box center [98, 412] width 19 height 19
click at [31, 414] on button "p" at bounding box center [33, 412] width 19 height 19
drag, startPoint x: 92, startPoint y: 413, endPoint x: 97, endPoint y: 405, distance: 9.4
click at [92, 412] on button "button" at bounding box center [98, 412] width 19 height 19
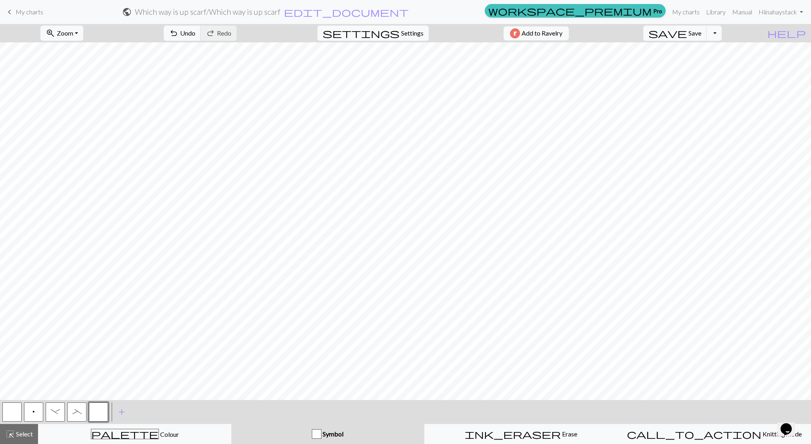
drag, startPoint x: 38, startPoint y: 410, endPoint x: 41, endPoint y: 403, distance: 7.9
click at [38, 410] on button "p" at bounding box center [33, 412] width 19 height 19
click at [96, 414] on button "button" at bounding box center [98, 412] width 19 height 19
click at [95, 414] on button "button" at bounding box center [98, 412] width 19 height 19
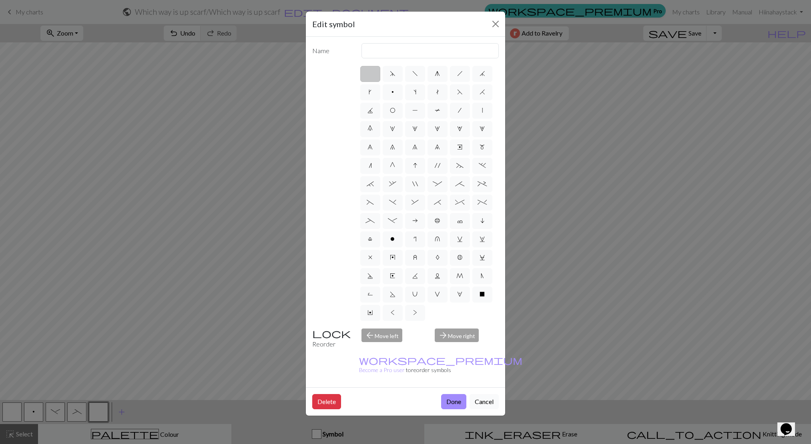
click at [478, 394] on button "Cancel" at bounding box center [483, 401] width 29 height 15
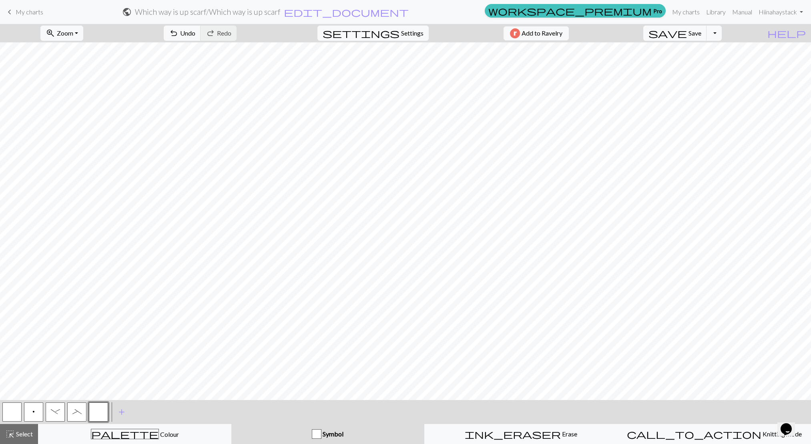
drag, startPoint x: 34, startPoint y: 415, endPoint x: 44, endPoint y: 404, distance: 15.1
click at [34, 414] on span "p" at bounding box center [33, 412] width 2 height 6
click at [98, 408] on button "button" at bounding box center [98, 412] width 19 height 19
click at [40, 412] on button "p" at bounding box center [33, 412] width 19 height 19
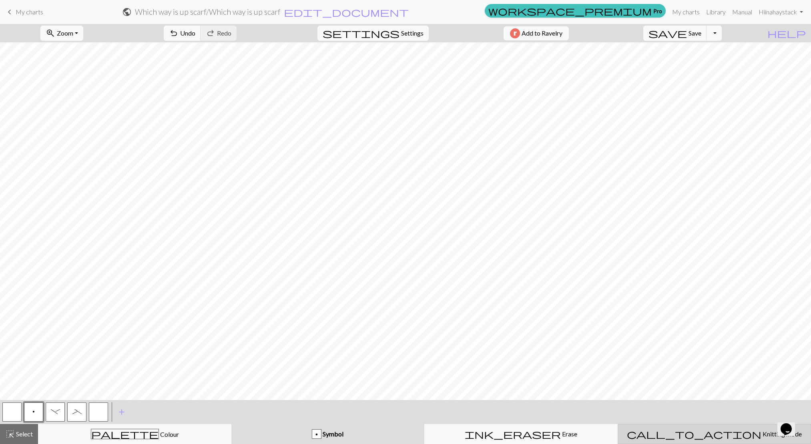
click at [761, 433] on span "Knitting mode" at bounding box center [781, 434] width 40 height 8
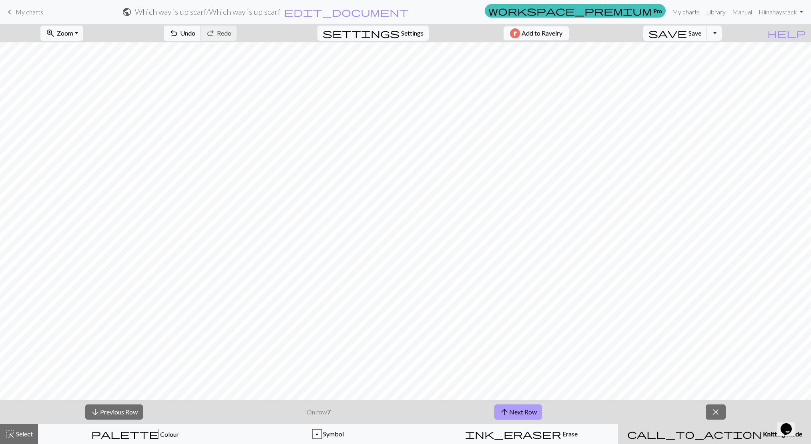
click at [527, 407] on button "arrow_upward Next Row" at bounding box center [518, 412] width 48 height 15
click at [528, 408] on button "arrow_upward Next Row" at bounding box center [518, 412] width 48 height 15
click at [526, 406] on button "arrow_upward Next Row" at bounding box center [520, 412] width 48 height 15
click at [117, 409] on button "arrow_downward Previous Row" at bounding box center [114, 412] width 58 height 15
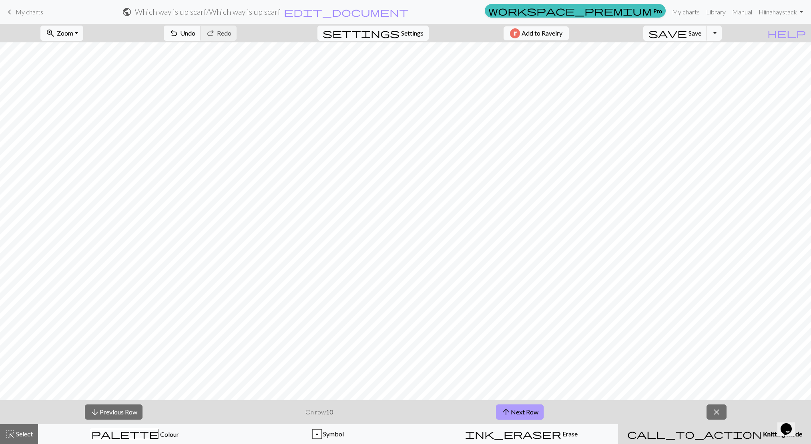
click at [535, 411] on button "arrow_upward Next Row" at bounding box center [520, 412] width 48 height 15
click at [715, 405] on button "close" at bounding box center [716, 412] width 20 height 15
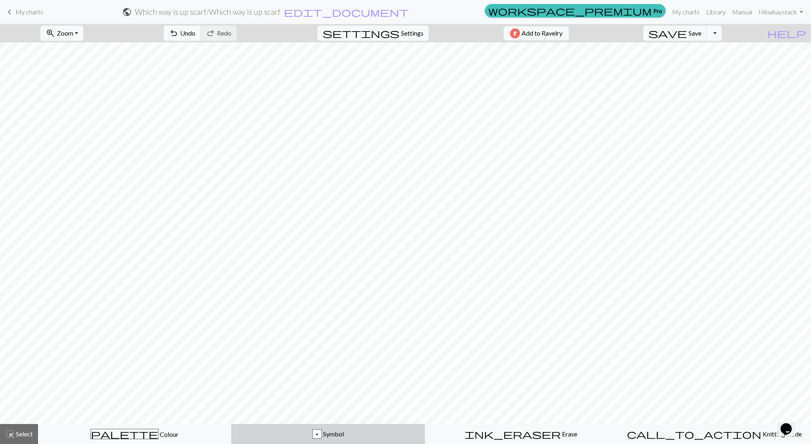
click at [278, 430] on div "p Symbol" at bounding box center [327, 435] width 183 height 10
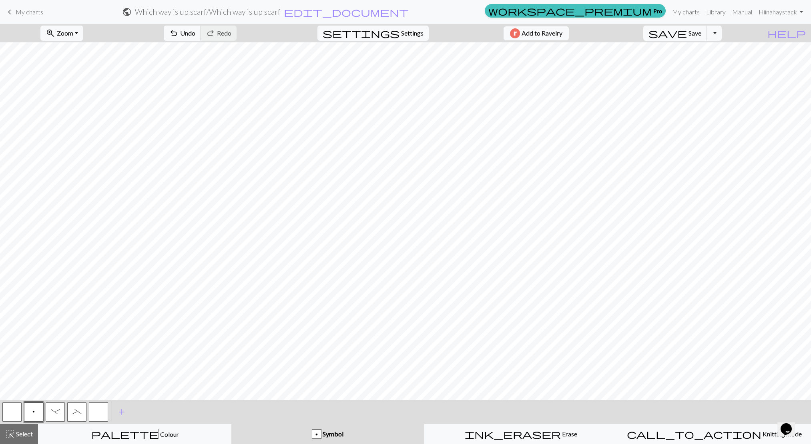
drag, startPoint x: 98, startPoint y: 413, endPoint x: 107, endPoint y: 412, distance: 8.8
click at [98, 413] on button "button" at bounding box center [98, 412] width 19 height 19
click at [30, 409] on button "p" at bounding box center [33, 412] width 19 height 19
click at [94, 419] on button "button" at bounding box center [98, 412] width 19 height 19
click at [40, 415] on button "p" at bounding box center [33, 412] width 19 height 19
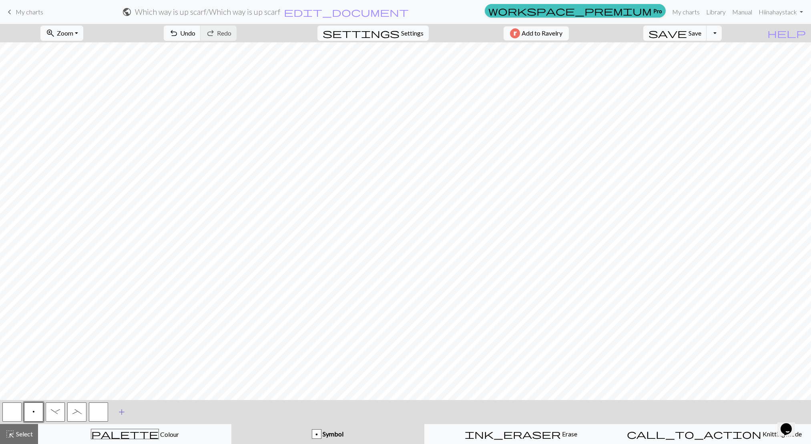
drag, startPoint x: 96, startPoint y: 416, endPoint x: 113, endPoint y: 408, distance: 19.0
click at [96, 416] on button "button" at bounding box center [98, 412] width 19 height 19
drag, startPoint x: 37, startPoint y: 417, endPoint x: 58, endPoint y: 403, distance: 25.1
click at [36, 417] on button "p" at bounding box center [33, 412] width 19 height 19
click at [103, 411] on button "button" at bounding box center [98, 412] width 19 height 19
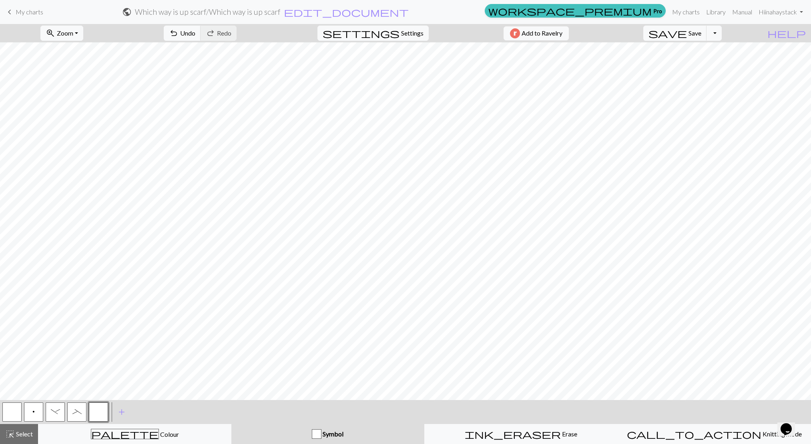
drag, startPoint x: 34, startPoint y: 407, endPoint x: 41, endPoint y: 402, distance: 8.7
click at [34, 407] on button "p" at bounding box center [33, 412] width 19 height 19
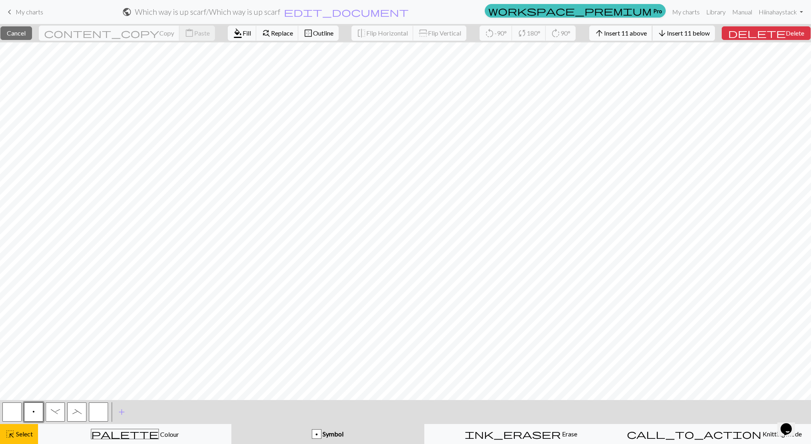
click at [647, 34] on span "Insert 11 above" at bounding box center [625, 33] width 43 height 8
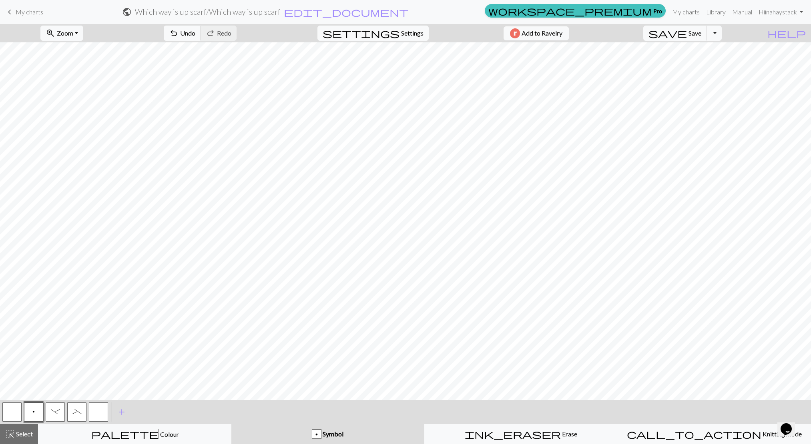
drag, startPoint x: 100, startPoint y: 416, endPoint x: 145, endPoint y: 413, distance: 45.3
click at [100, 416] on button "button" at bounding box center [98, 412] width 19 height 19
drag, startPoint x: 27, startPoint y: 410, endPoint x: 43, endPoint y: 405, distance: 16.8
click at [27, 410] on button "p" at bounding box center [33, 412] width 19 height 19
drag, startPoint x: 104, startPoint y: 412, endPoint x: 118, endPoint y: 401, distance: 18.0
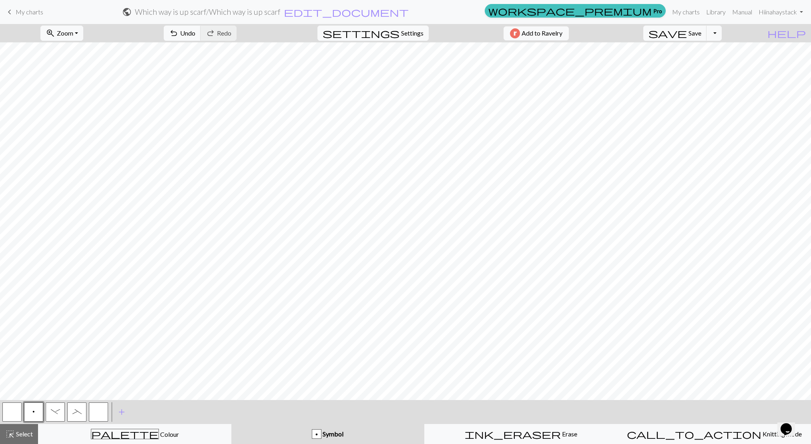
click at [104, 412] on button "button" at bounding box center [98, 412] width 19 height 19
click at [36, 418] on button "p" at bounding box center [33, 412] width 19 height 19
click at [93, 408] on button "button" at bounding box center [98, 412] width 19 height 19
click at [38, 416] on button "p" at bounding box center [33, 412] width 19 height 19
drag, startPoint x: 97, startPoint y: 413, endPoint x: 109, endPoint y: 408, distance: 12.6
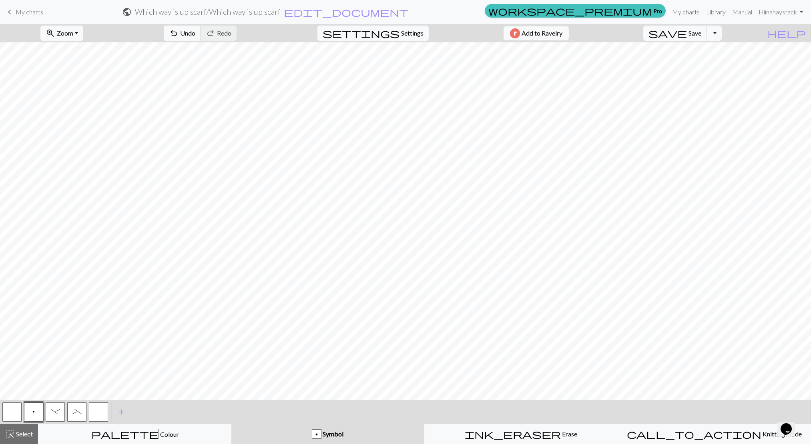
click at [98, 413] on button "button" at bounding box center [98, 412] width 19 height 19
drag, startPoint x: 36, startPoint y: 417, endPoint x: 95, endPoint y: 405, distance: 59.7
click at [36, 417] on button "p" at bounding box center [33, 412] width 19 height 19
drag, startPoint x: 95, startPoint y: 412, endPoint x: 104, endPoint y: 405, distance: 11.8
click at [95, 412] on button "button" at bounding box center [98, 412] width 19 height 19
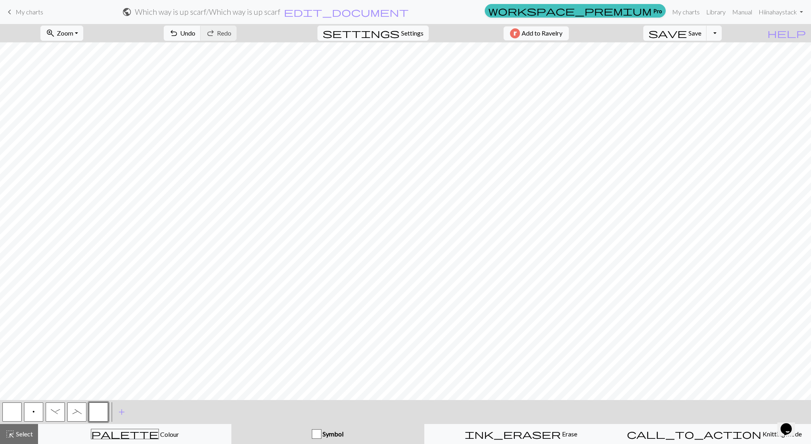
drag, startPoint x: 28, startPoint y: 413, endPoint x: 80, endPoint y: 401, distance: 53.4
click at [29, 413] on button "p" at bounding box center [33, 412] width 19 height 19
drag, startPoint x: 99, startPoint y: 407, endPoint x: 113, endPoint y: 402, distance: 14.4
click at [100, 406] on button "button" at bounding box center [98, 412] width 19 height 19
drag, startPoint x: 29, startPoint y: 409, endPoint x: 50, endPoint y: 401, distance: 22.1
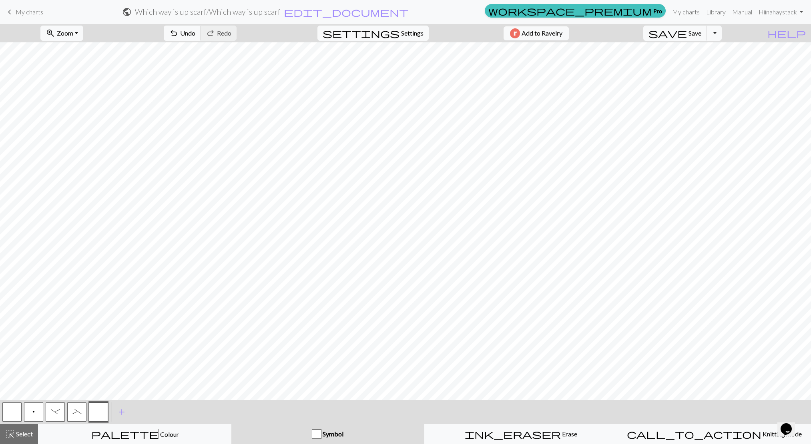
click at [29, 409] on button "p" at bounding box center [33, 412] width 19 height 19
drag, startPoint x: 96, startPoint y: 408, endPoint x: 107, endPoint y: 403, distance: 11.7
click at [96, 408] on button "button" at bounding box center [98, 412] width 19 height 19
drag, startPoint x: 37, startPoint y: 416, endPoint x: 64, endPoint y: 406, distance: 28.8
click at [38, 416] on button "p" at bounding box center [33, 412] width 19 height 19
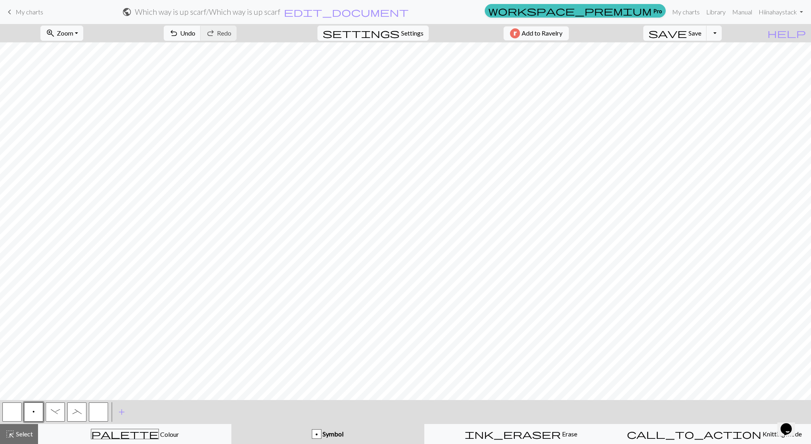
click at [85, 419] on button "_" at bounding box center [76, 412] width 19 height 19
click at [98, 415] on button "button" at bounding box center [98, 412] width 19 height 19
click at [34, 410] on span "p" at bounding box center [33, 412] width 2 height 6
drag, startPoint x: 102, startPoint y: 414, endPoint x: 111, endPoint y: 405, distance: 12.7
click at [104, 412] on button "button" at bounding box center [98, 412] width 19 height 19
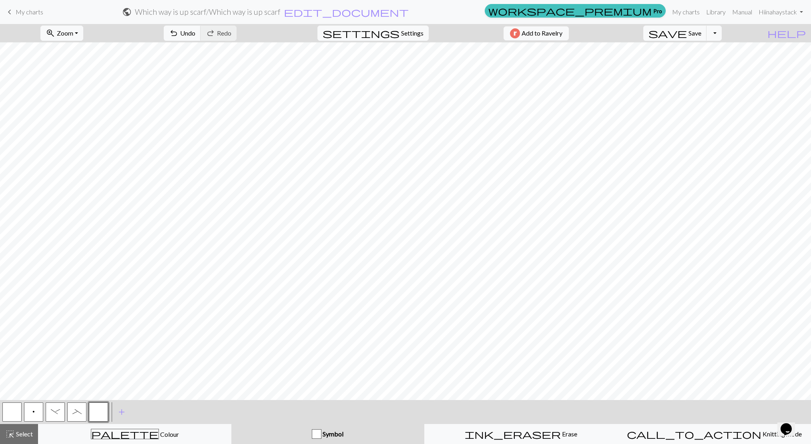
click at [28, 408] on button "p" at bounding box center [33, 412] width 19 height 19
click at [101, 411] on button "button" at bounding box center [98, 412] width 19 height 19
click at [34, 416] on button "p" at bounding box center [33, 412] width 19 height 19
drag, startPoint x: 100, startPoint y: 412, endPoint x: 105, endPoint y: 407, distance: 7.6
click at [100, 412] on button "button" at bounding box center [98, 412] width 19 height 19
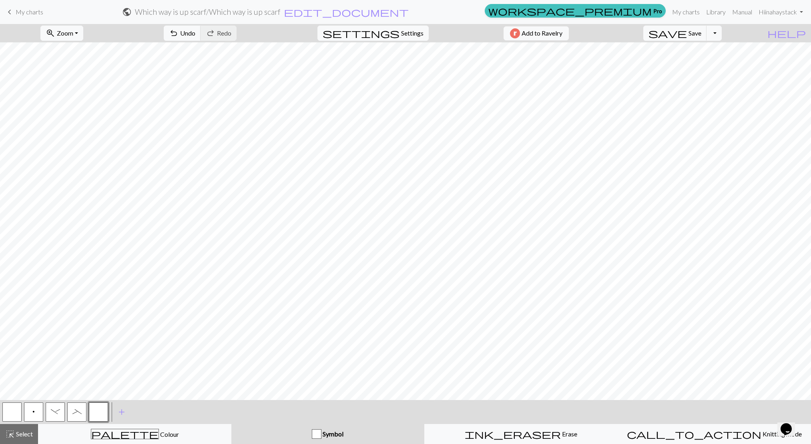
click at [36, 414] on button "p" at bounding box center [33, 412] width 19 height 19
click at [98, 410] on button "button" at bounding box center [98, 412] width 19 height 19
click at [36, 414] on button "p" at bounding box center [33, 412] width 19 height 19
click at [97, 415] on button "button" at bounding box center [98, 412] width 19 height 19
drag, startPoint x: 30, startPoint y: 407, endPoint x: 39, endPoint y: 405, distance: 8.9
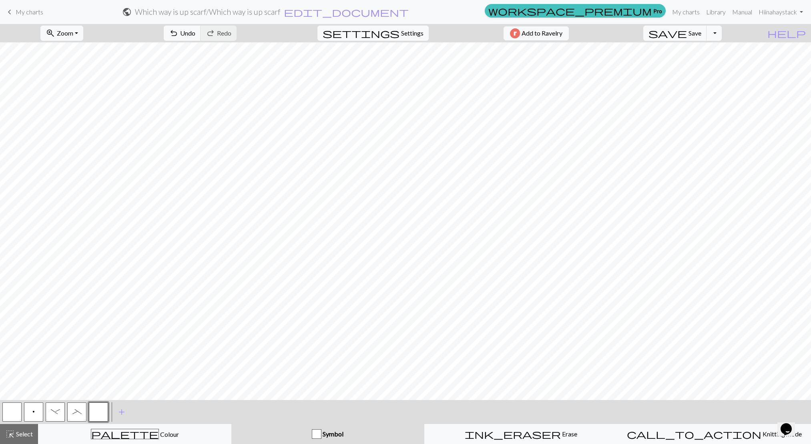
click at [31, 407] on button "p" at bounding box center [33, 412] width 19 height 19
drag, startPoint x: 94, startPoint y: 412, endPoint x: 121, endPoint y: 401, distance: 28.7
click at [95, 412] on button "button" at bounding box center [98, 412] width 19 height 19
click at [30, 409] on button "p" at bounding box center [33, 412] width 19 height 19
click at [101, 416] on button "button" at bounding box center [98, 412] width 19 height 19
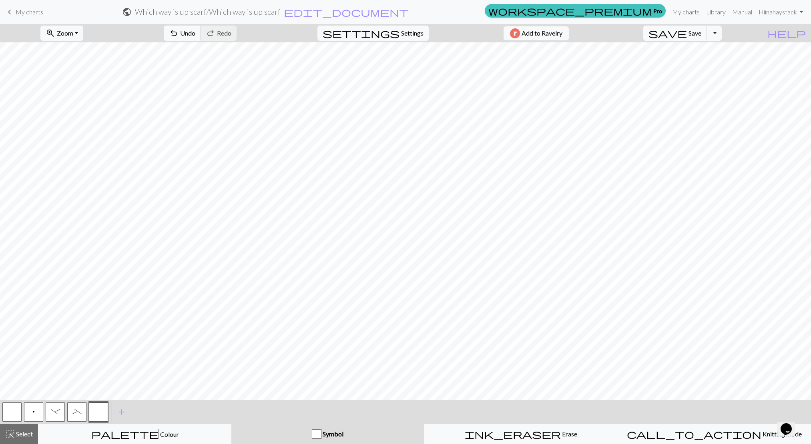
drag, startPoint x: 32, startPoint y: 412, endPoint x: 44, endPoint y: 405, distance: 14.5
click at [33, 412] on button "p" at bounding box center [33, 412] width 19 height 19
drag, startPoint x: 95, startPoint y: 428, endPoint x: 98, endPoint y: 421, distance: 8.1
click at [97, 425] on button "palette Colour Colour" at bounding box center [134, 434] width 193 height 20
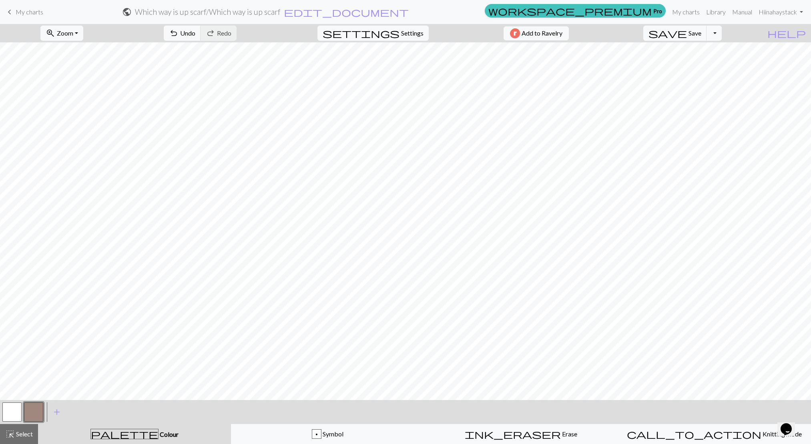
drag, startPoint x: 275, startPoint y: 437, endPoint x: 215, endPoint y: 432, distance: 59.8
click at [273, 437] on div "p Symbol" at bounding box center [327, 435] width 183 height 10
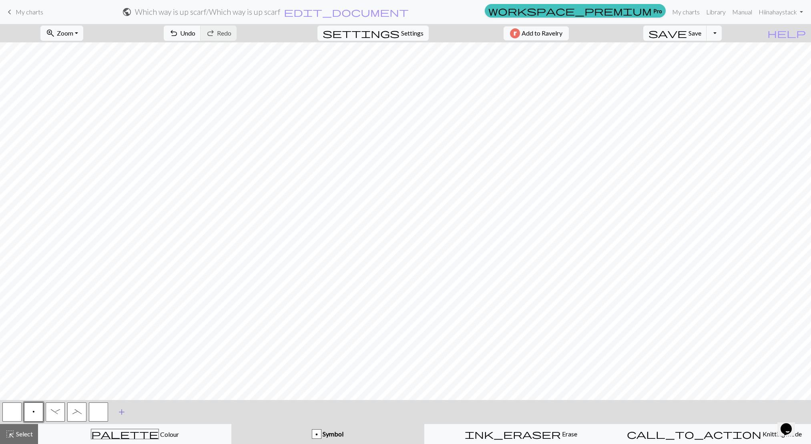
drag, startPoint x: 97, startPoint y: 413, endPoint x: 120, endPoint y: 402, distance: 25.2
click at [97, 412] on button "button" at bounding box center [98, 412] width 19 height 19
drag, startPoint x: 35, startPoint y: 407, endPoint x: 49, endPoint y: 402, distance: 15.5
click at [35, 407] on button "p" at bounding box center [33, 412] width 19 height 19
click at [29, 402] on div "p" at bounding box center [34, 413] width 22 height 22
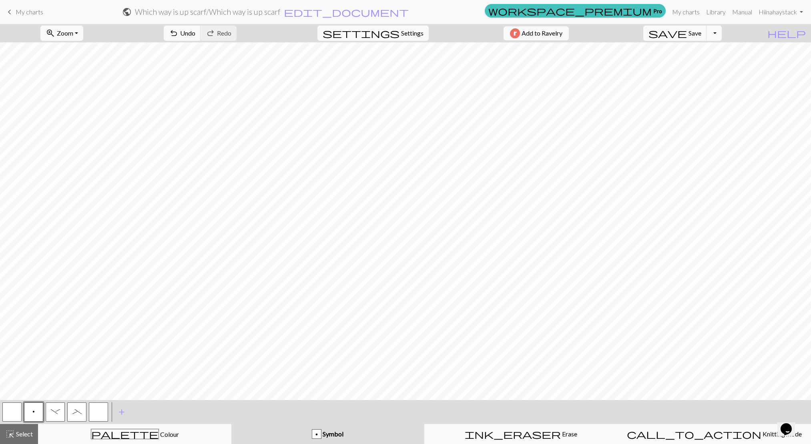
click at [30, 412] on button "p" at bounding box center [33, 412] width 19 height 19
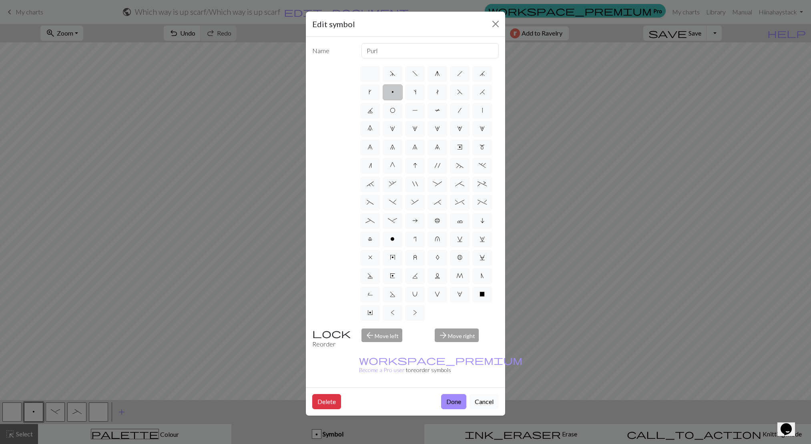
click at [490, 394] on button "Cancel" at bounding box center [483, 401] width 29 height 15
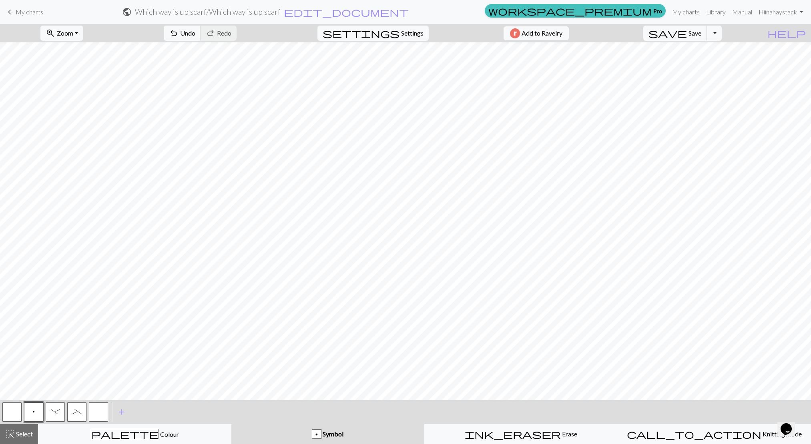
click at [96, 412] on button "button" at bounding box center [98, 412] width 19 height 19
click at [34, 412] on span "p" at bounding box center [33, 412] width 2 height 6
click at [92, 411] on button "button" at bounding box center [98, 412] width 19 height 19
click at [32, 409] on span "p" at bounding box center [33, 412] width 2 height 6
click at [94, 416] on button "button" at bounding box center [98, 412] width 19 height 19
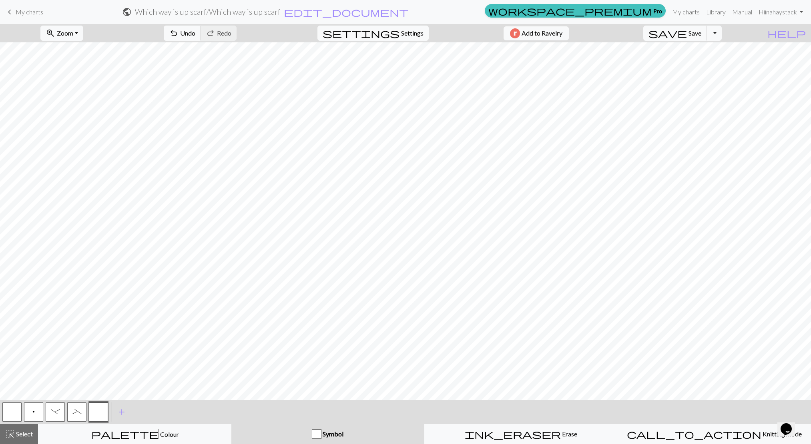
drag, startPoint x: 34, startPoint y: 412, endPoint x: 46, endPoint y: 402, distance: 15.6
click at [34, 411] on span "p" at bounding box center [33, 412] width 2 height 6
click at [56, 415] on span "-" at bounding box center [55, 412] width 9 height 6
click at [76, 412] on span "_" at bounding box center [76, 412] width 9 height 6
click at [34, 420] on button "p" at bounding box center [33, 412] width 19 height 19
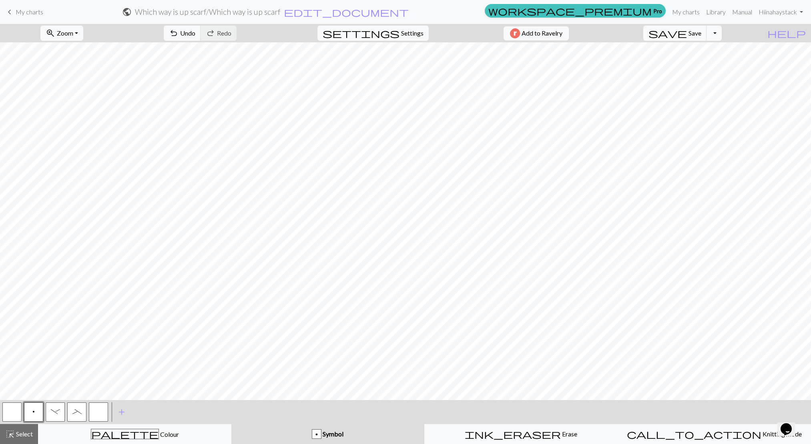
click at [98, 409] on button "button" at bounding box center [98, 412] width 19 height 19
drag, startPoint x: 35, startPoint y: 408, endPoint x: 47, endPoint y: 403, distance: 13.1
click at [35, 408] on button "p" at bounding box center [33, 412] width 19 height 19
click at [94, 414] on button "button" at bounding box center [98, 412] width 19 height 19
